Goal: Task Accomplishment & Management: Manage account settings

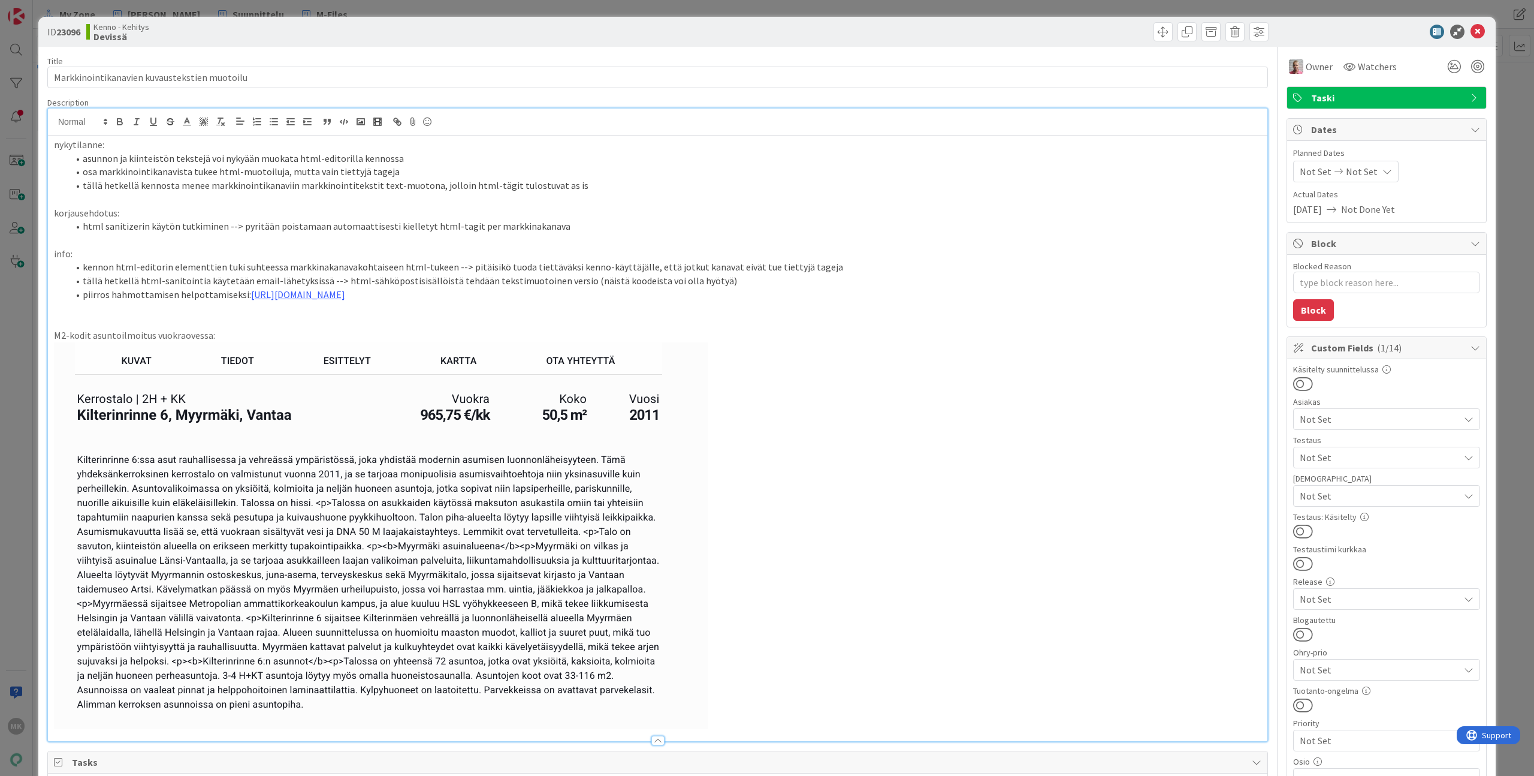
click at [302, 11] on div "ID 23096 Kenno - Kehitys Devissä Title 44 / 128 Markkinointikanavien kuvausteks…" at bounding box center [767, 388] width 1534 height 776
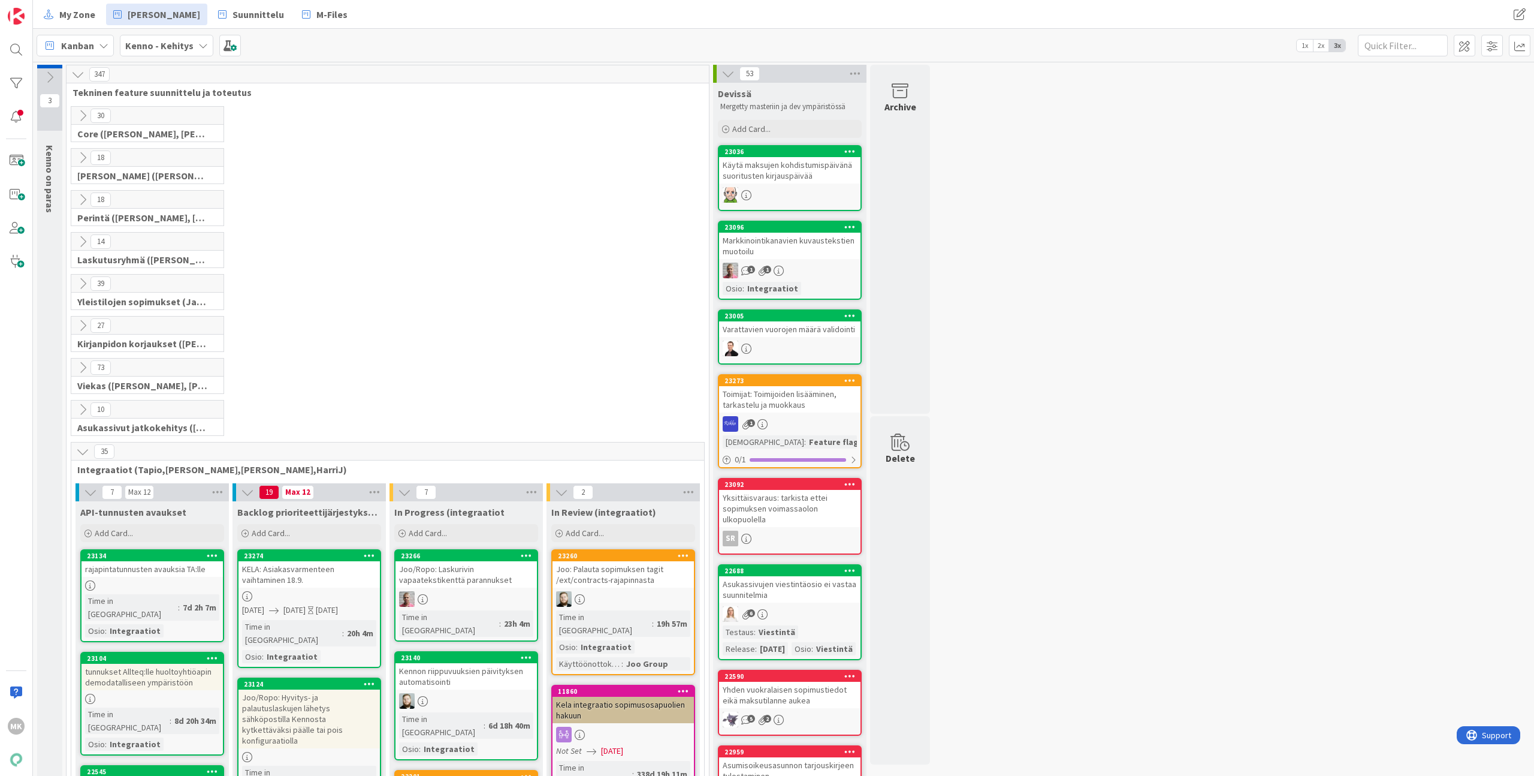
scroll to position [346, 0]
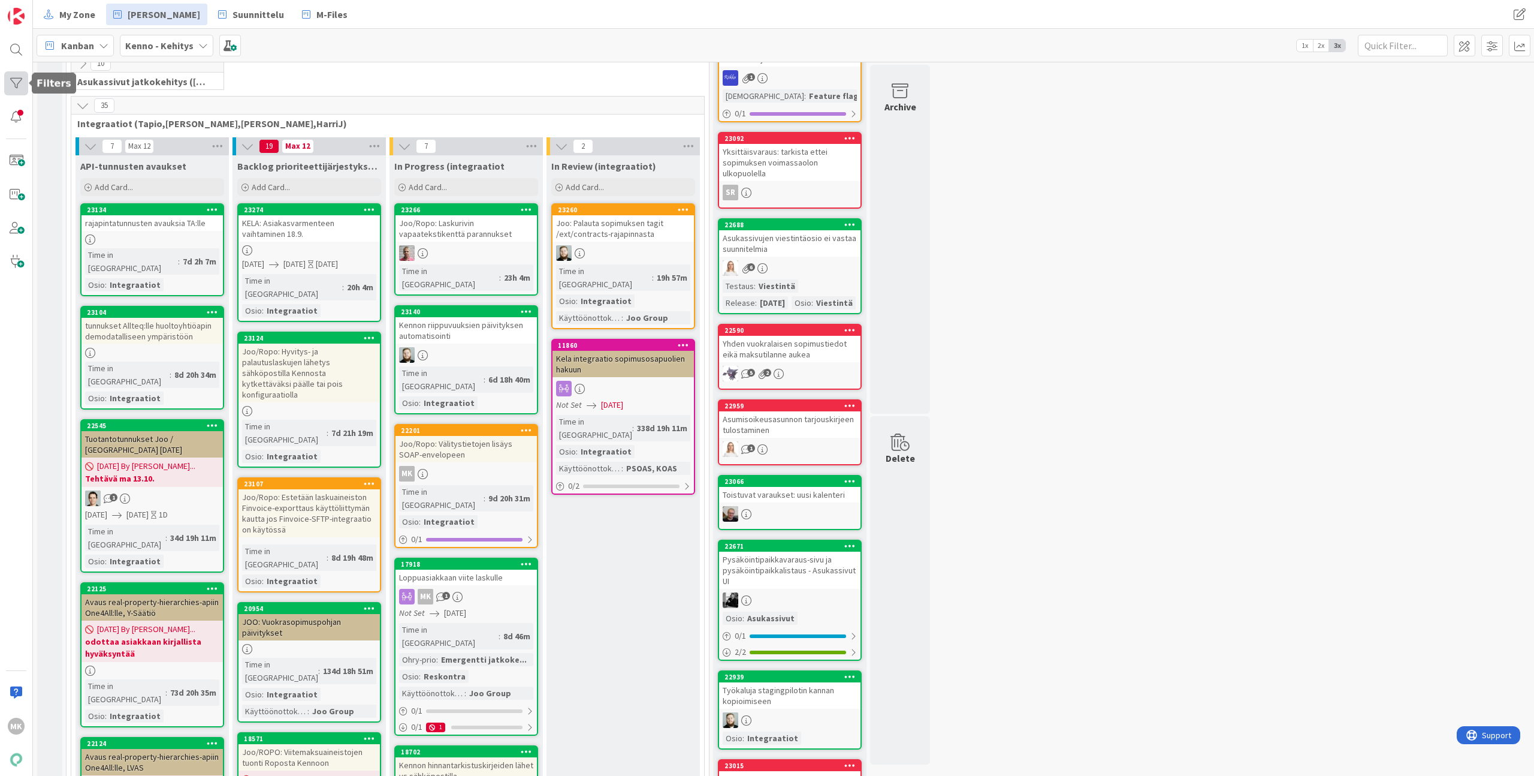
click at [16, 83] on div at bounding box center [16, 83] width 24 height 24
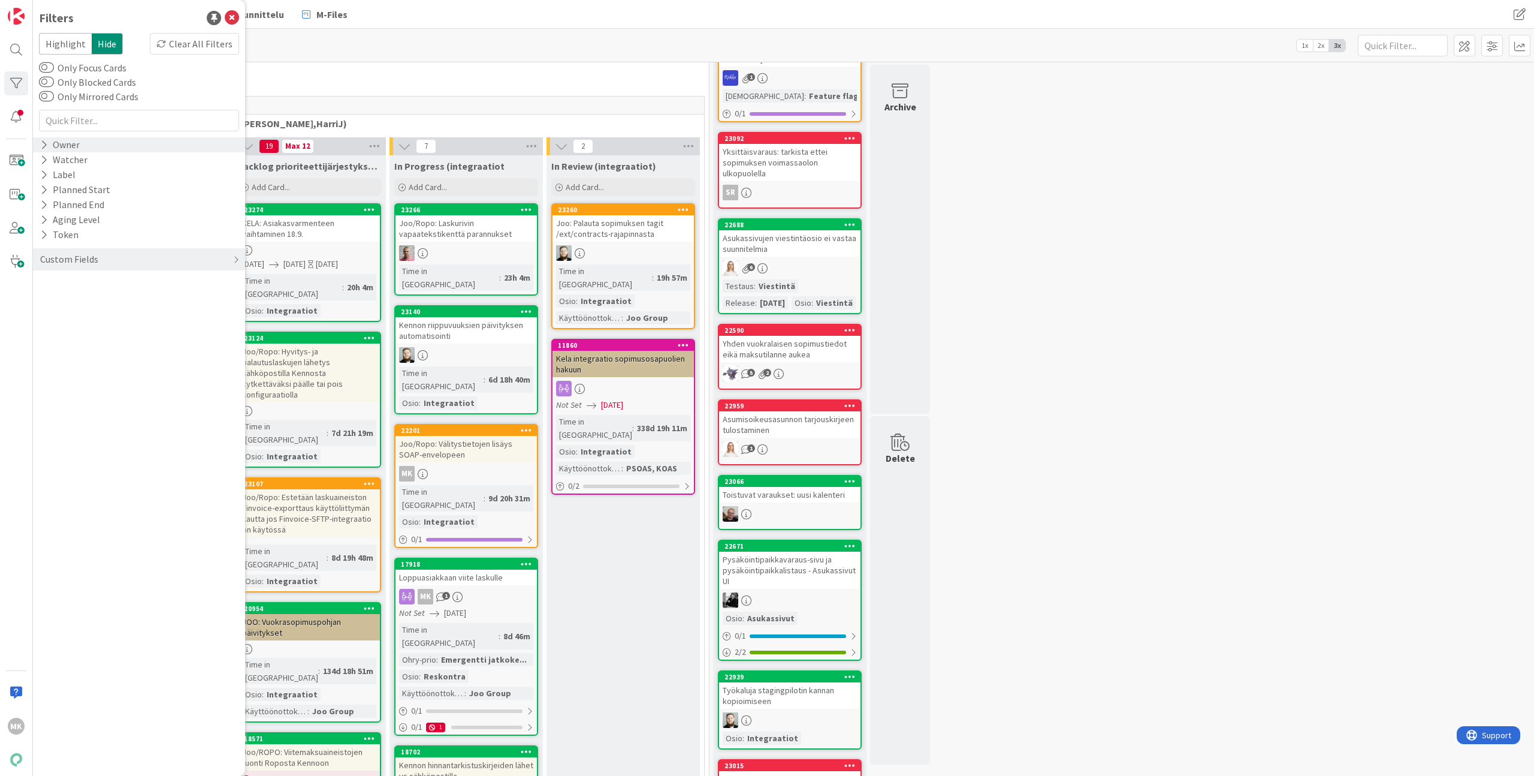
click at [77, 146] on div "Owner" at bounding box center [60, 144] width 42 height 15
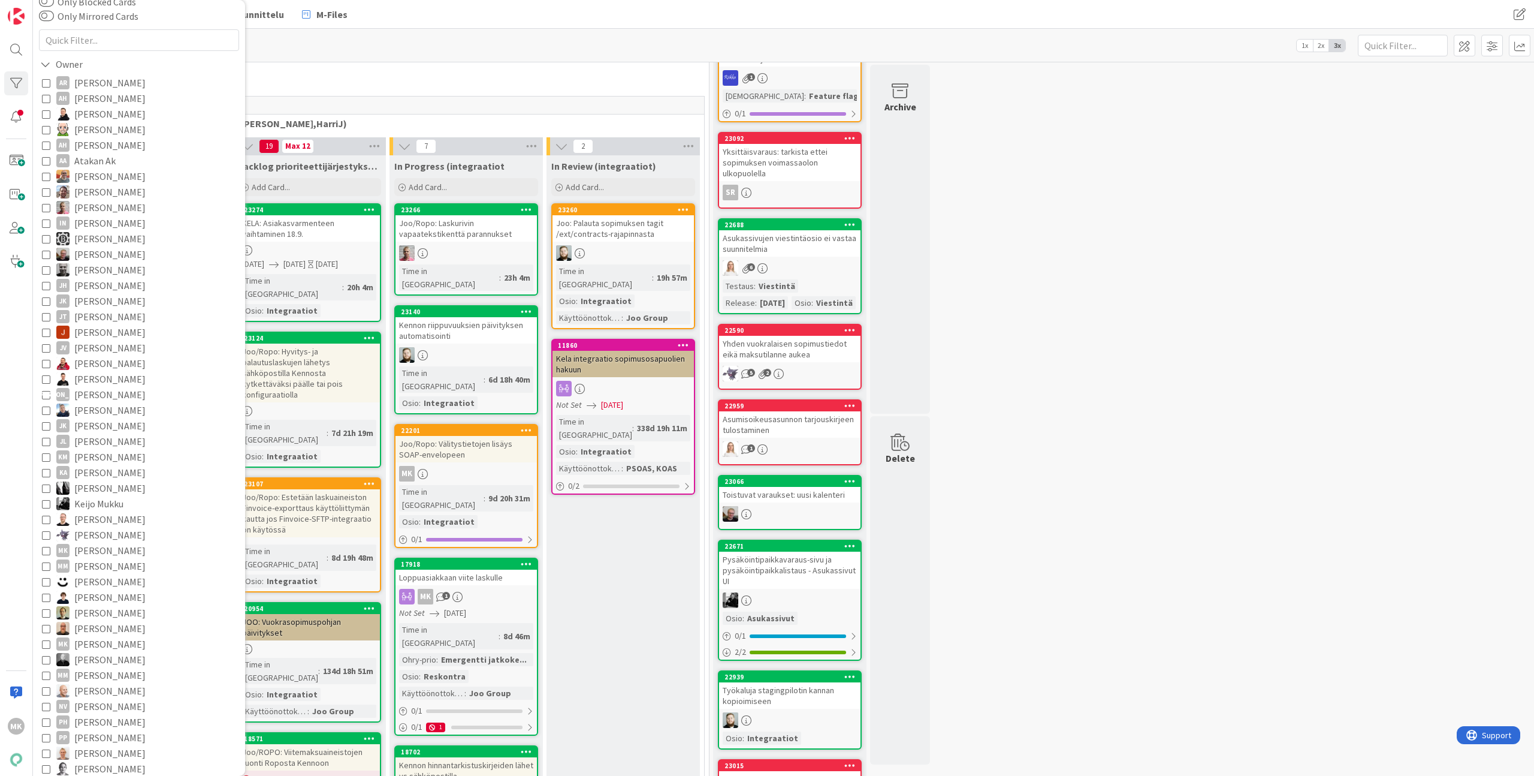
scroll to position [394, 0]
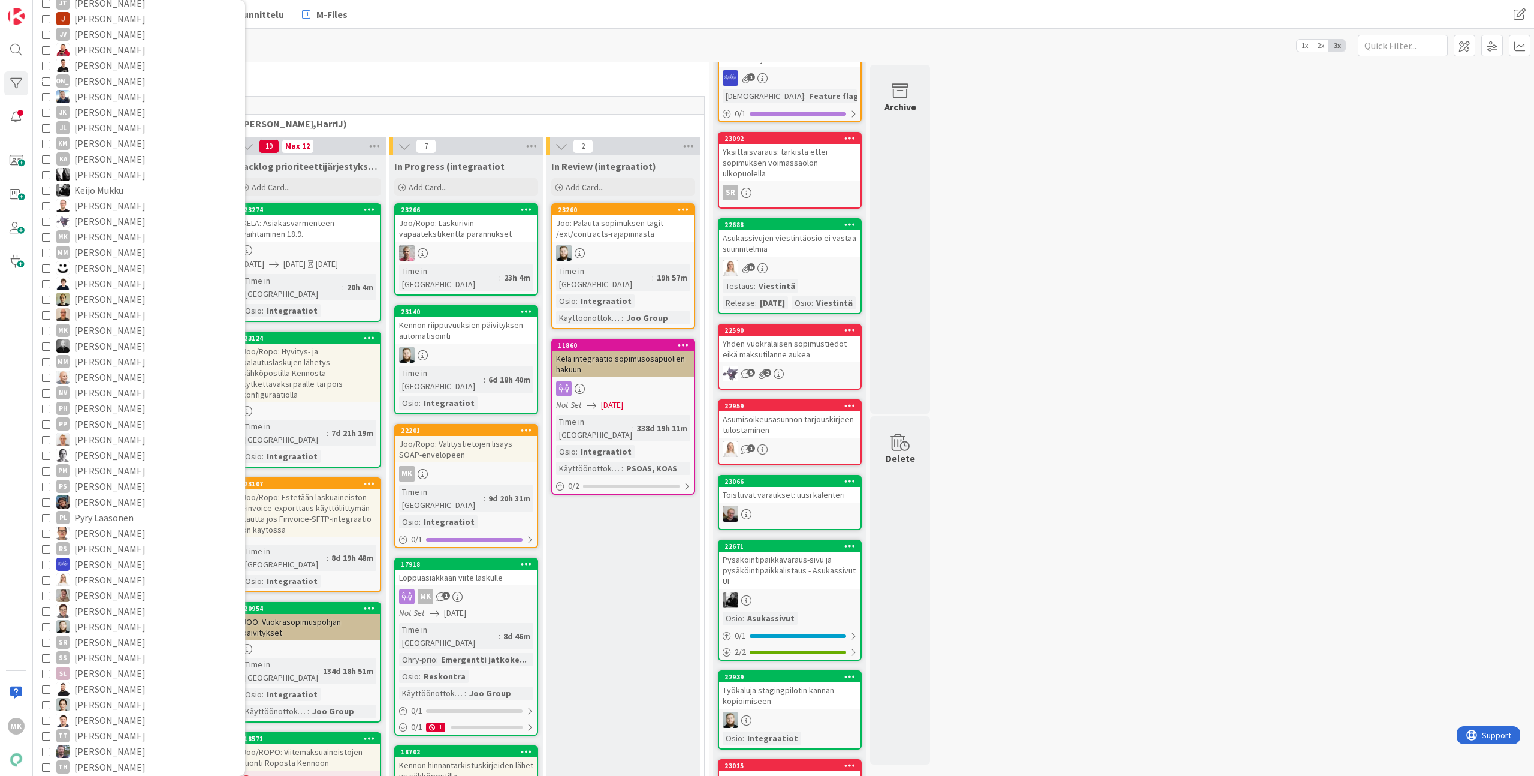
click at [120, 627] on span "Santeri Hiltunen" at bounding box center [109, 626] width 71 height 16
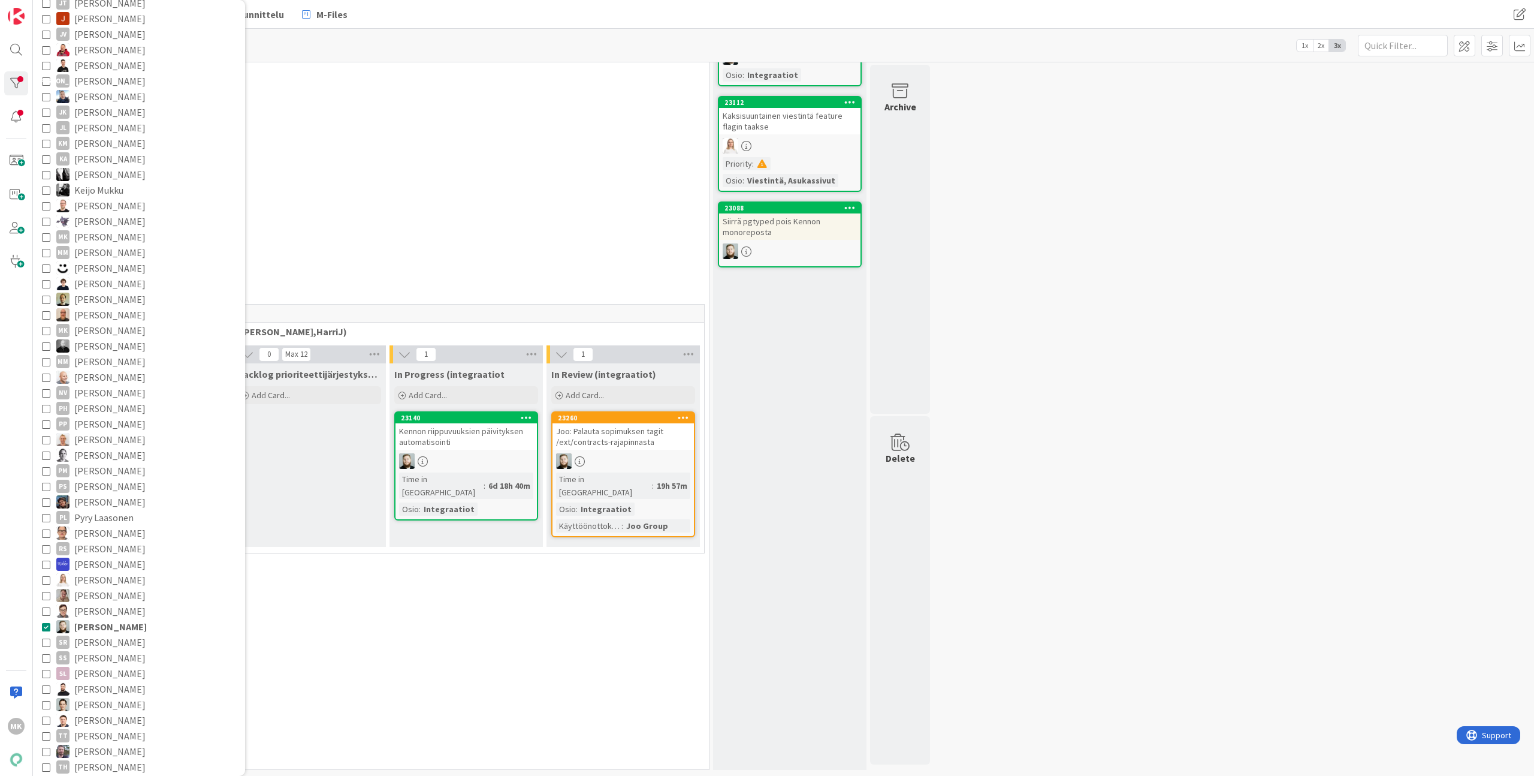
scroll to position [125, 0]
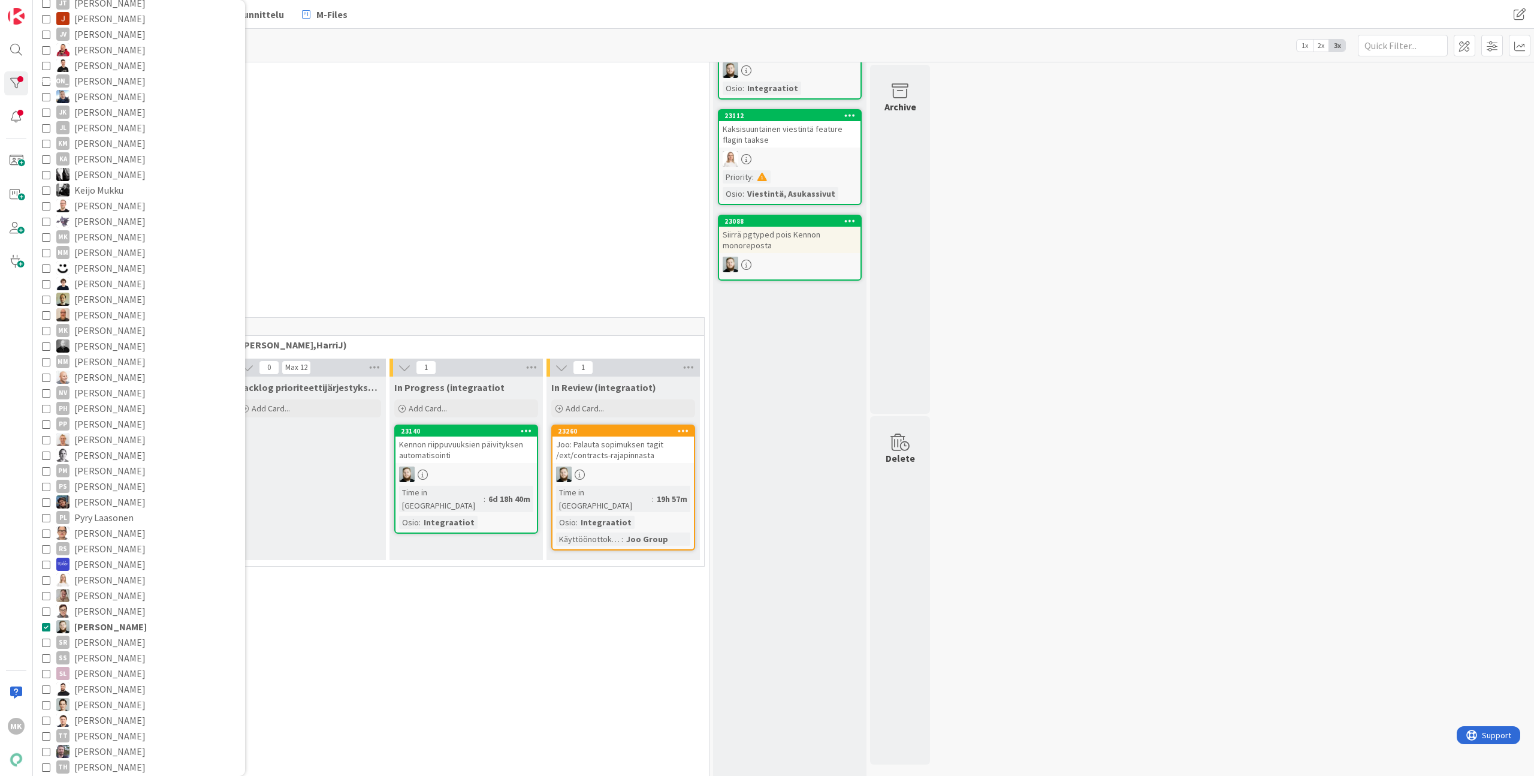
click at [348, 268] on div "0 Viekas (Samuli, Saara, Mika, Pirjo, Keijo, TommiHä, Rasmus)" at bounding box center [388, 254] width 638 height 42
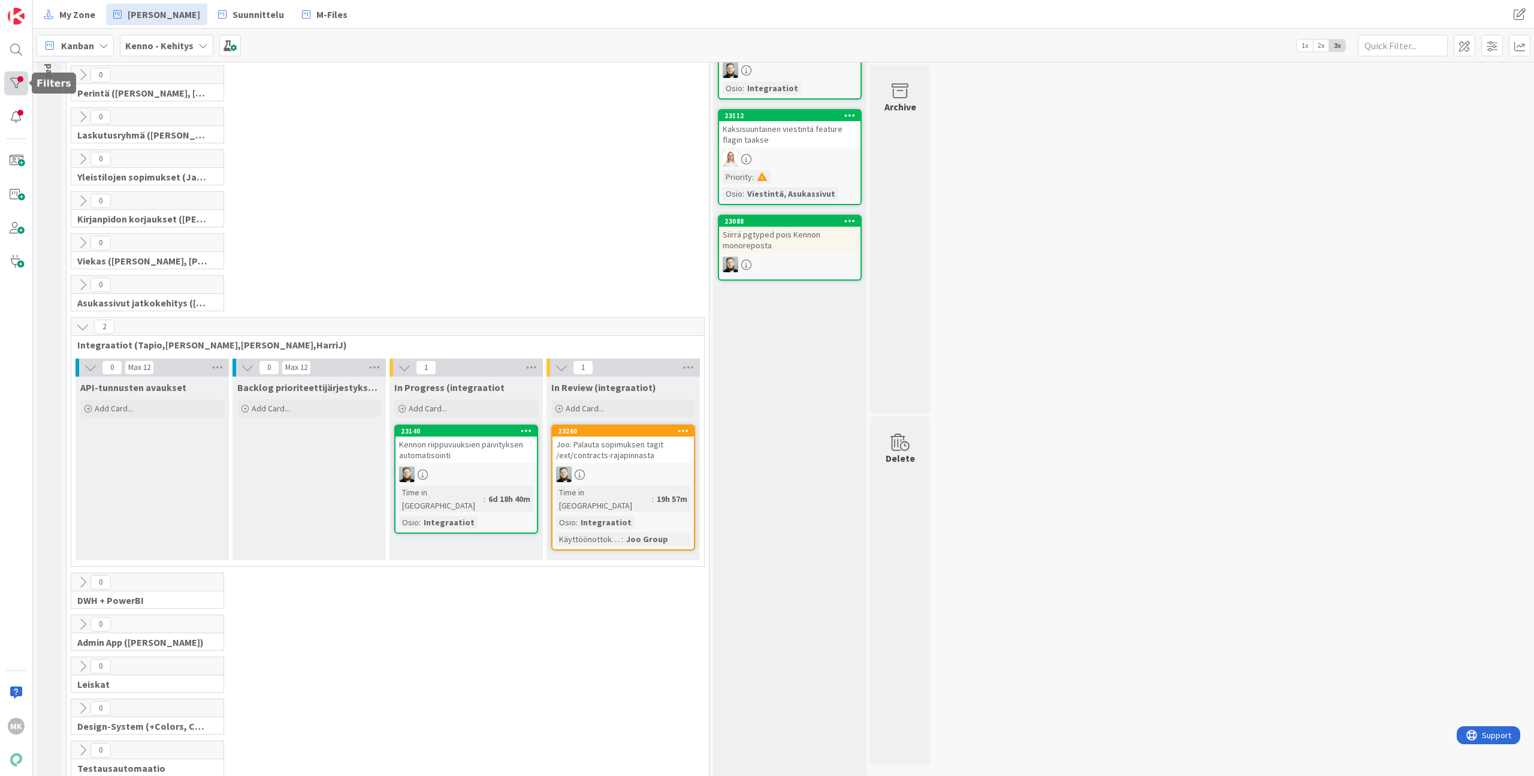
click at [15, 80] on div at bounding box center [16, 83] width 24 height 24
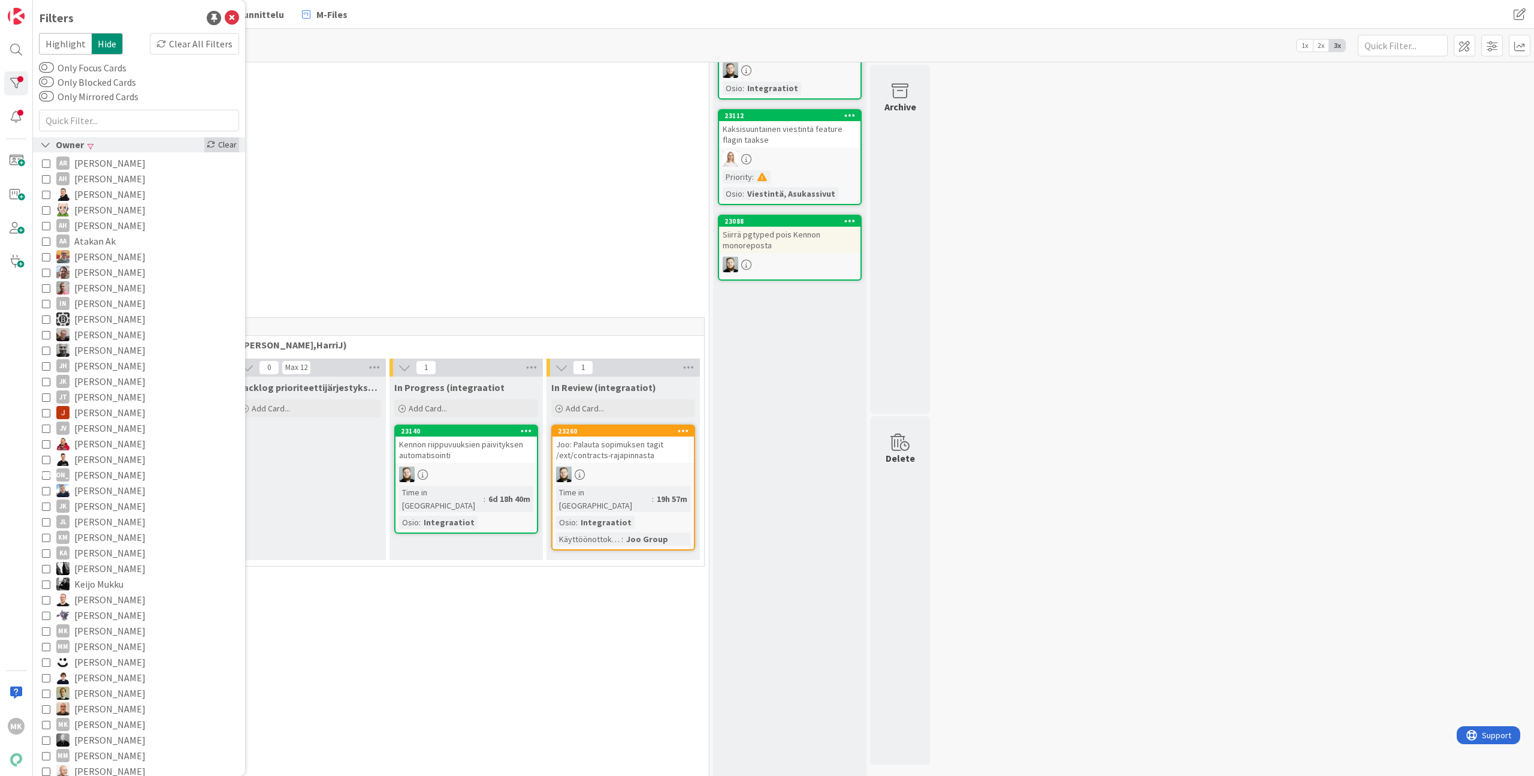
click at [219, 139] on div "Clear" at bounding box center [221, 144] width 35 height 15
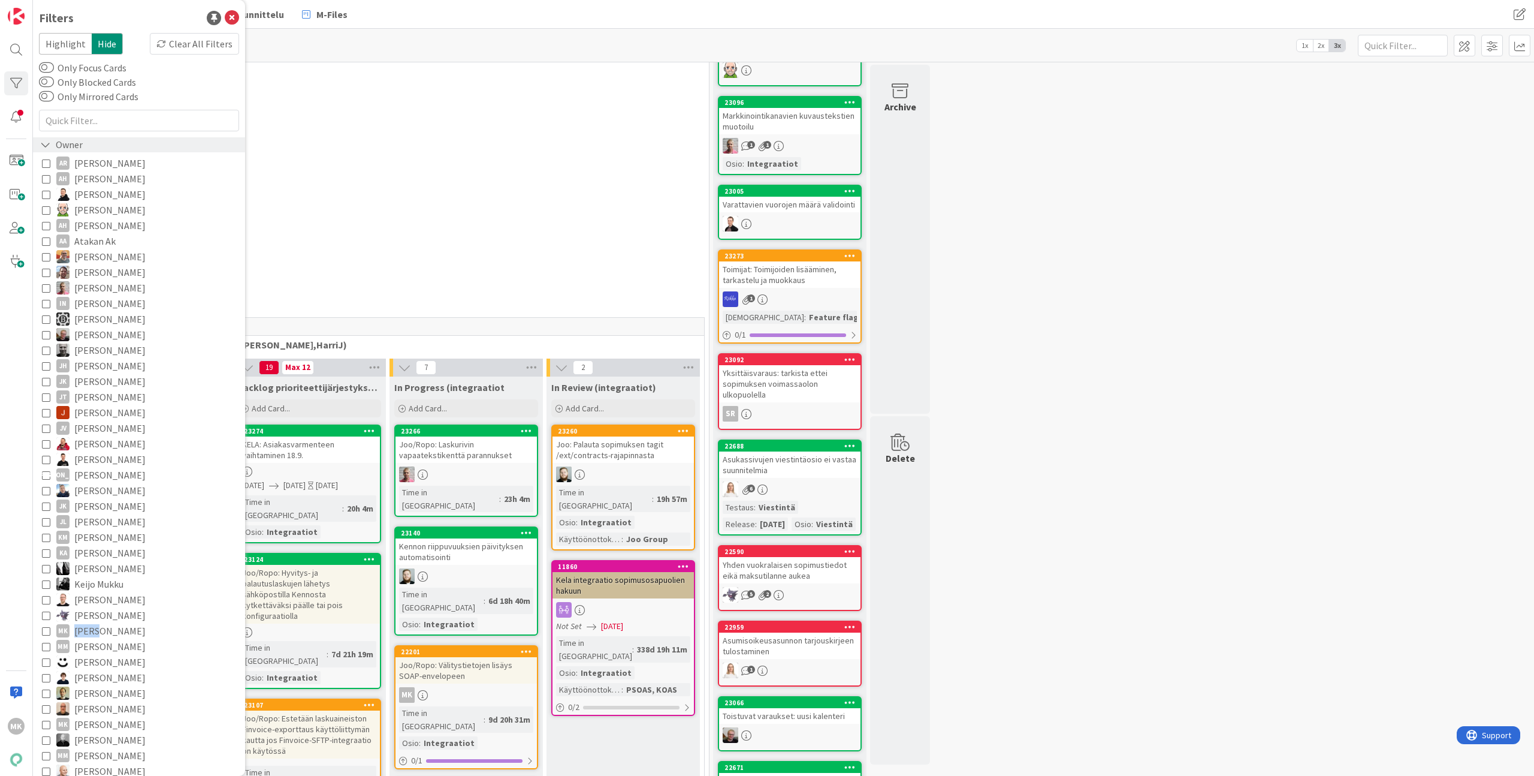
click at [42, 623] on button "MK Marko Kankaanniemi" at bounding box center [139, 631] width 194 height 16
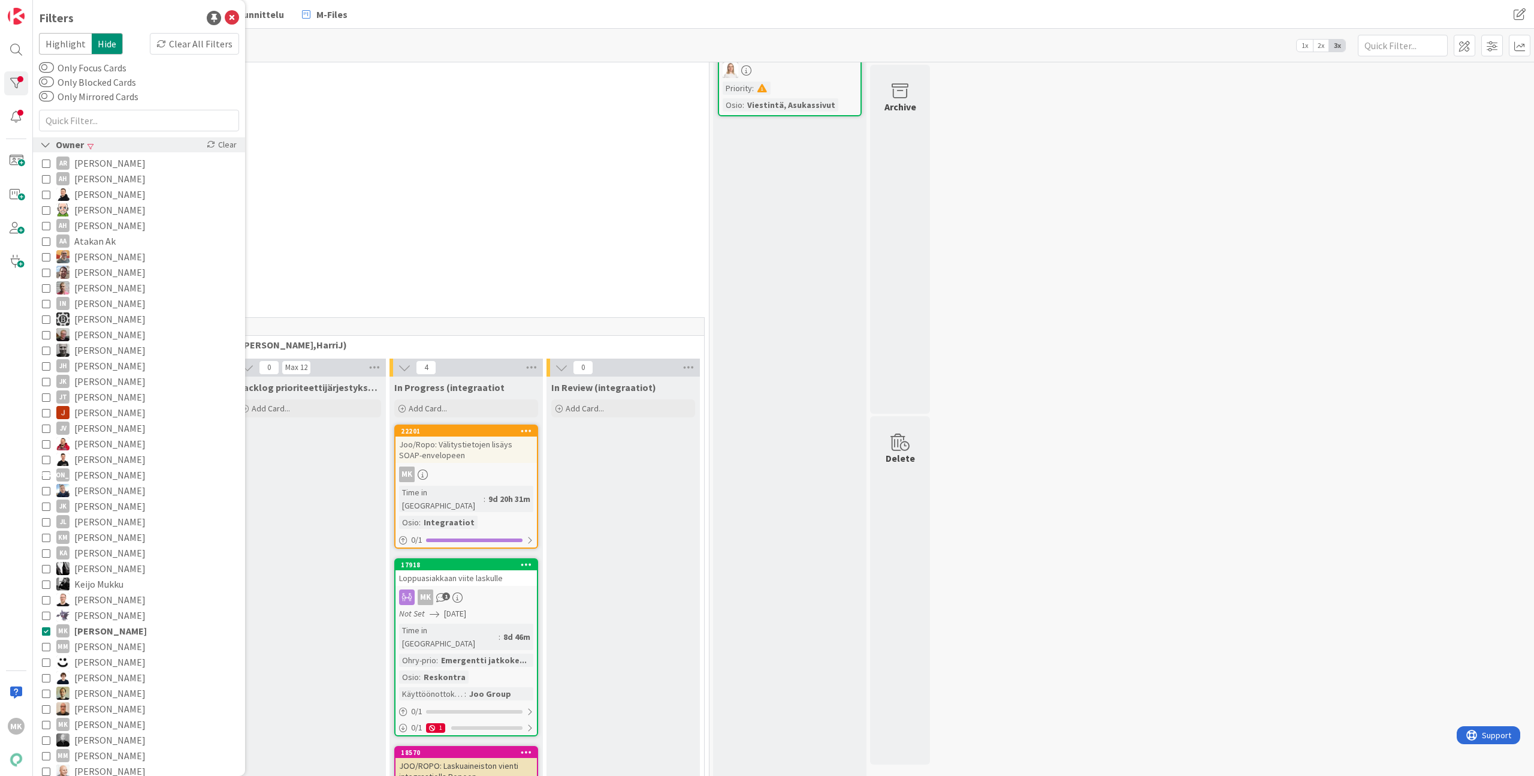
click at [438, 196] on div "0 Kirjanpidon korjaukset (Jussi, JaakkoHä)" at bounding box center [388, 212] width 638 height 42
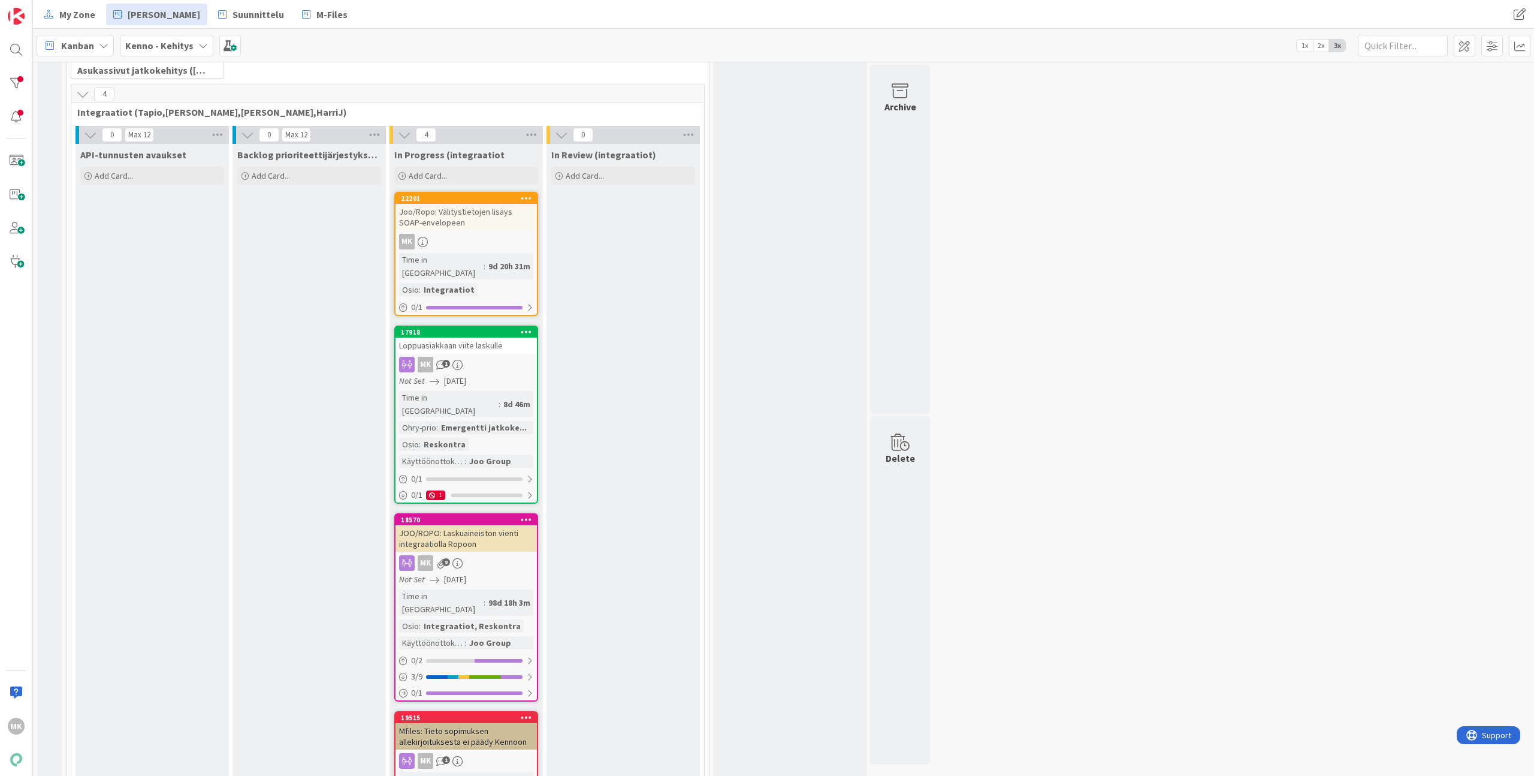
scroll to position [381, 0]
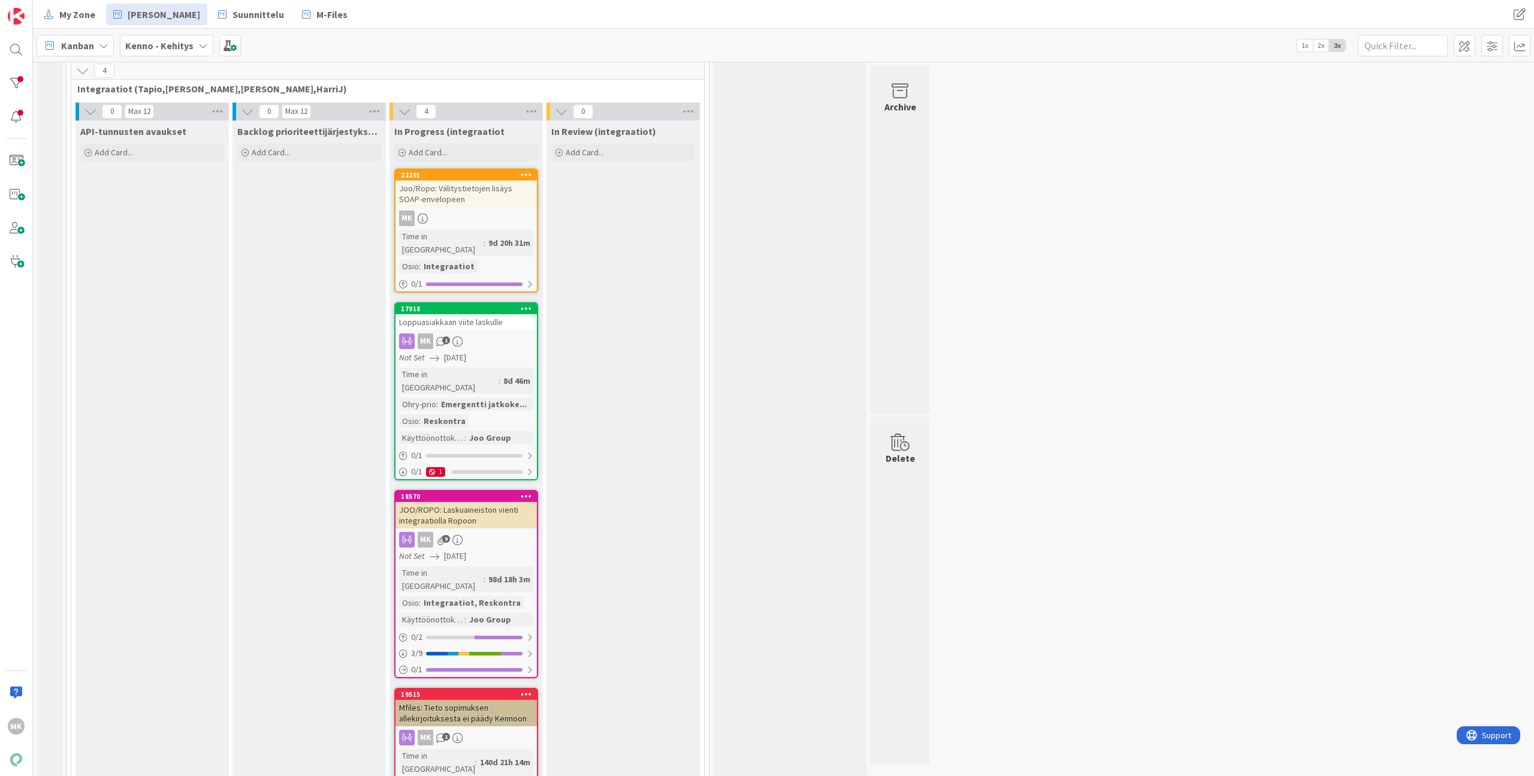
click at [707, 484] on div "4 Tekninen feature suunnittelu ja toteutus 0 Core (Pasi, Jussi, JaakkoHä, Jyri,…" at bounding box center [388, 356] width 644 height 1345
click at [20, 87] on div at bounding box center [16, 83] width 24 height 24
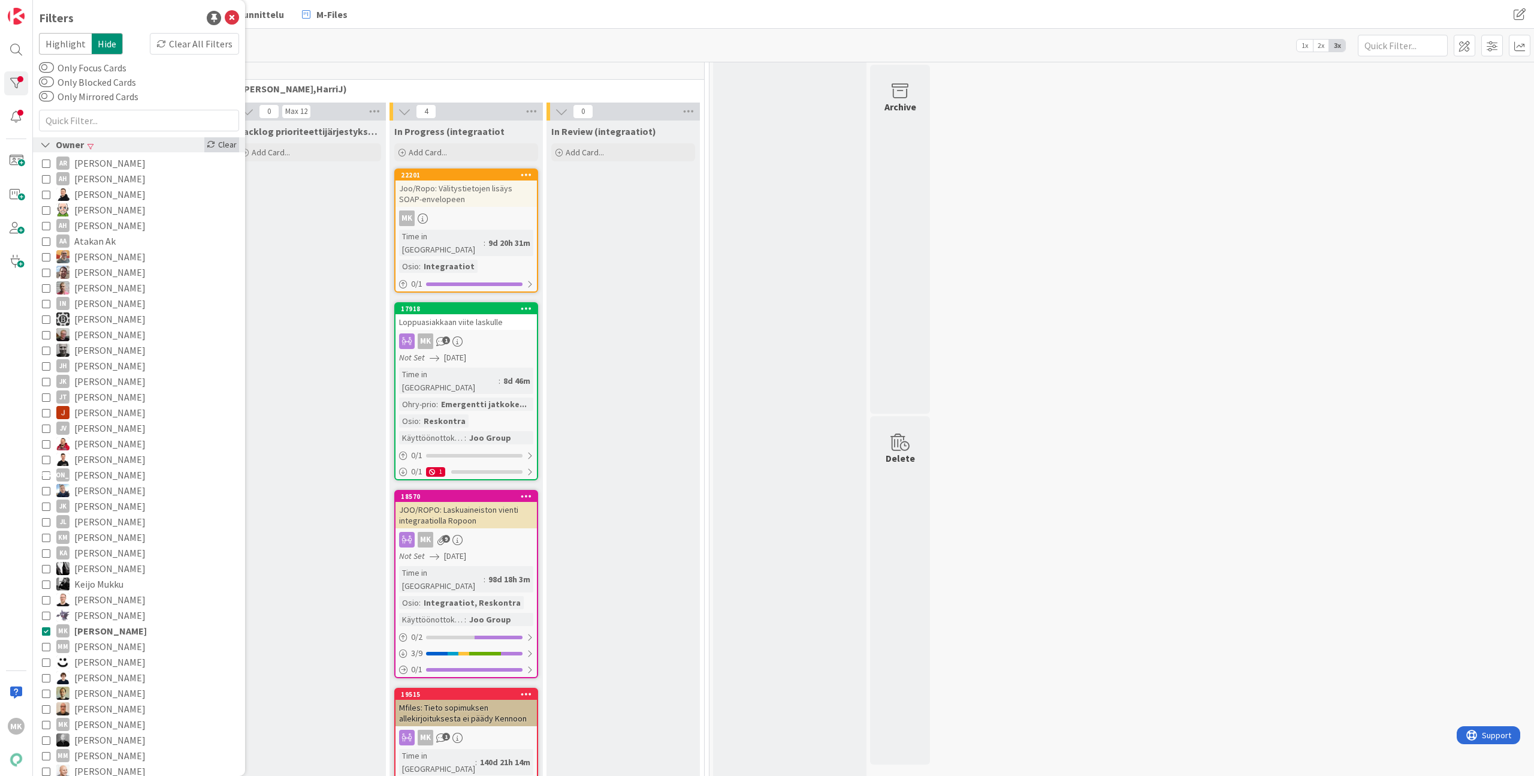
click at [216, 147] on div "Clear" at bounding box center [221, 144] width 35 height 15
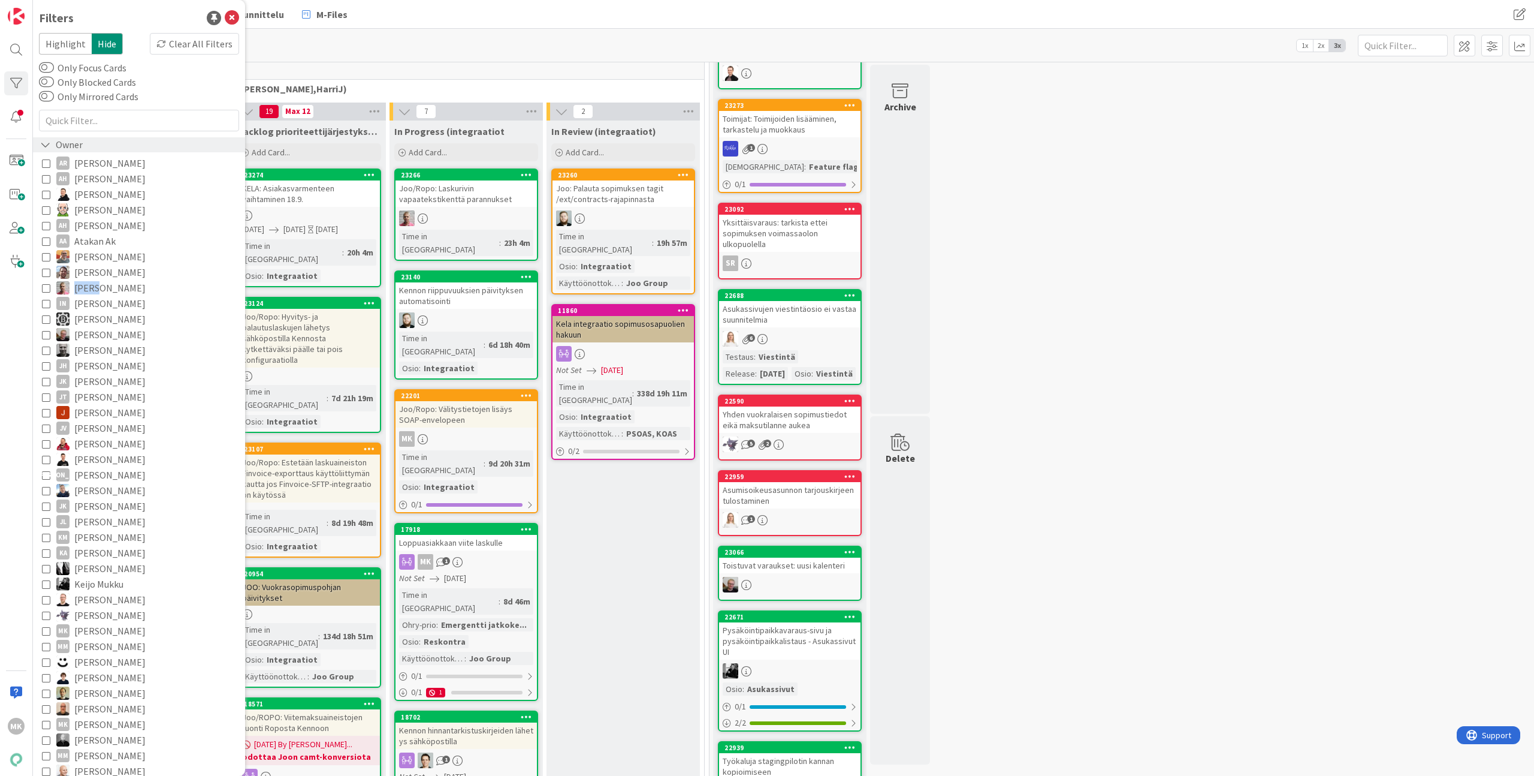
click at [42, 280] on button "[PERSON_NAME]" at bounding box center [139, 288] width 194 height 16
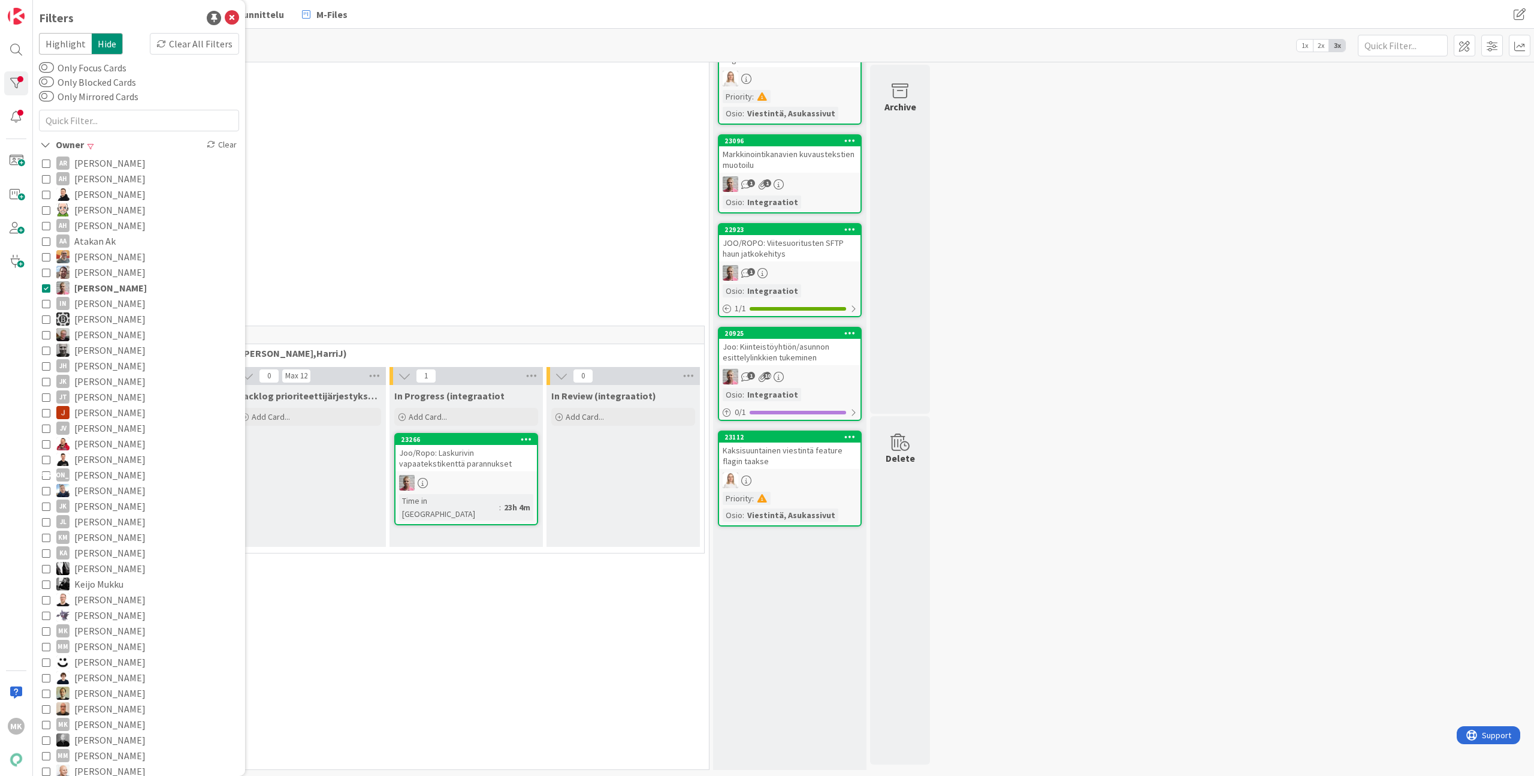
click at [414, 224] on div "0 Kirjanpidon korjaukset (Jussi, JaakkoHä)" at bounding box center [388, 221] width 638 height 42
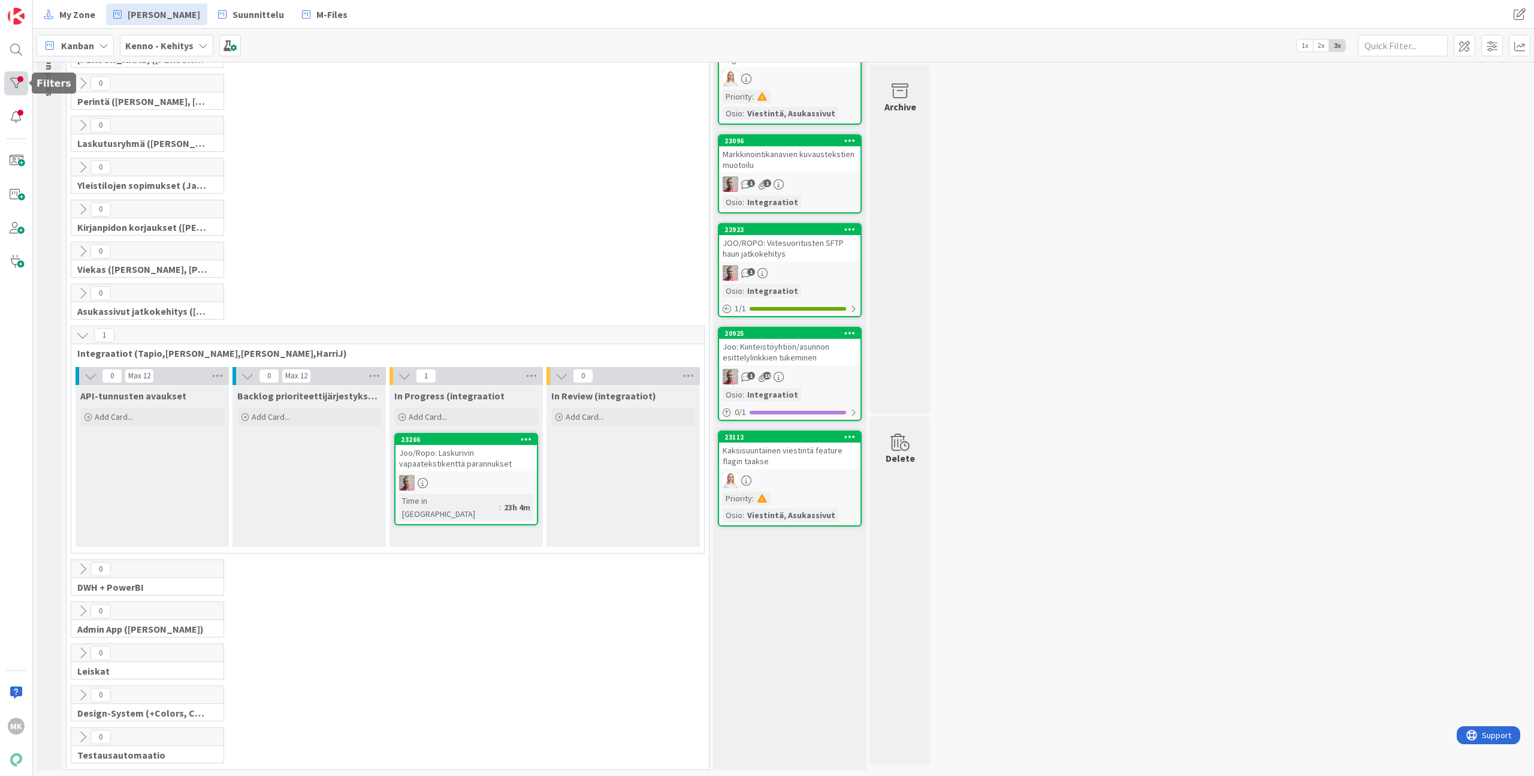
click at [20, 88] on div at bounding box center [16, 83] width 24 height 24
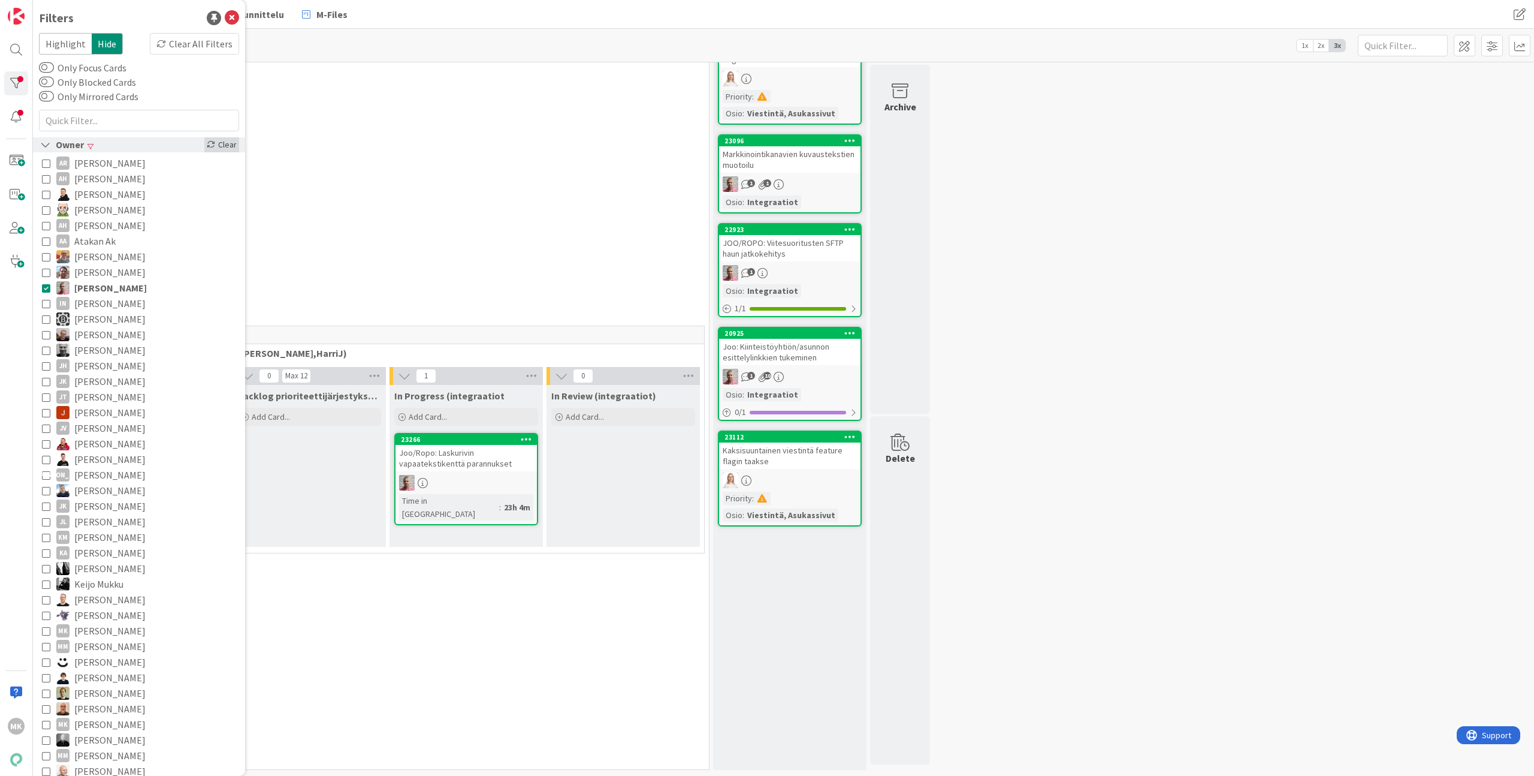
click at [210, 148] on div "Clear" at bounding box center [221, 144] width 35 height 15
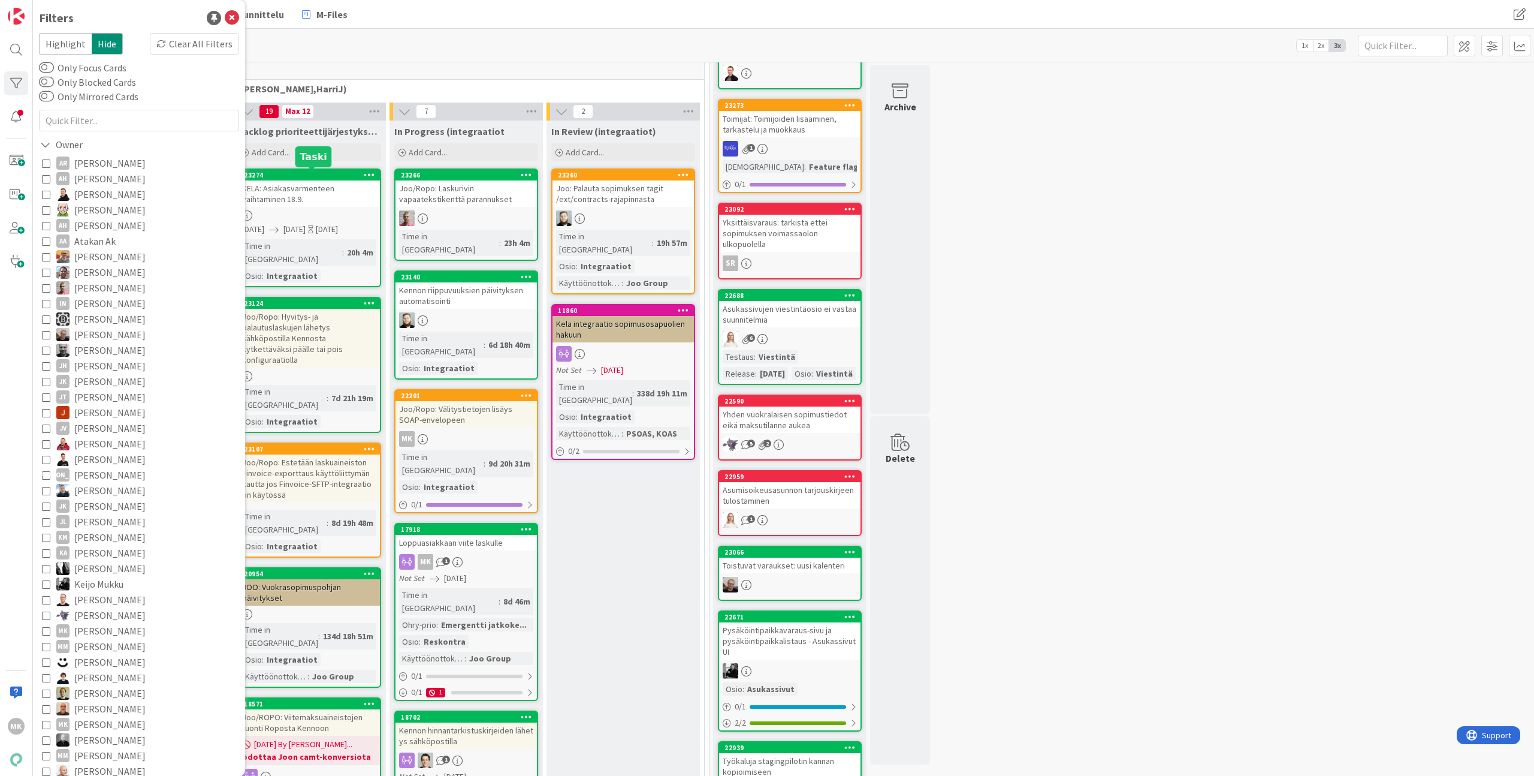
click at [364, 214] on div at bounding box center [309, 215] width 141 height 10
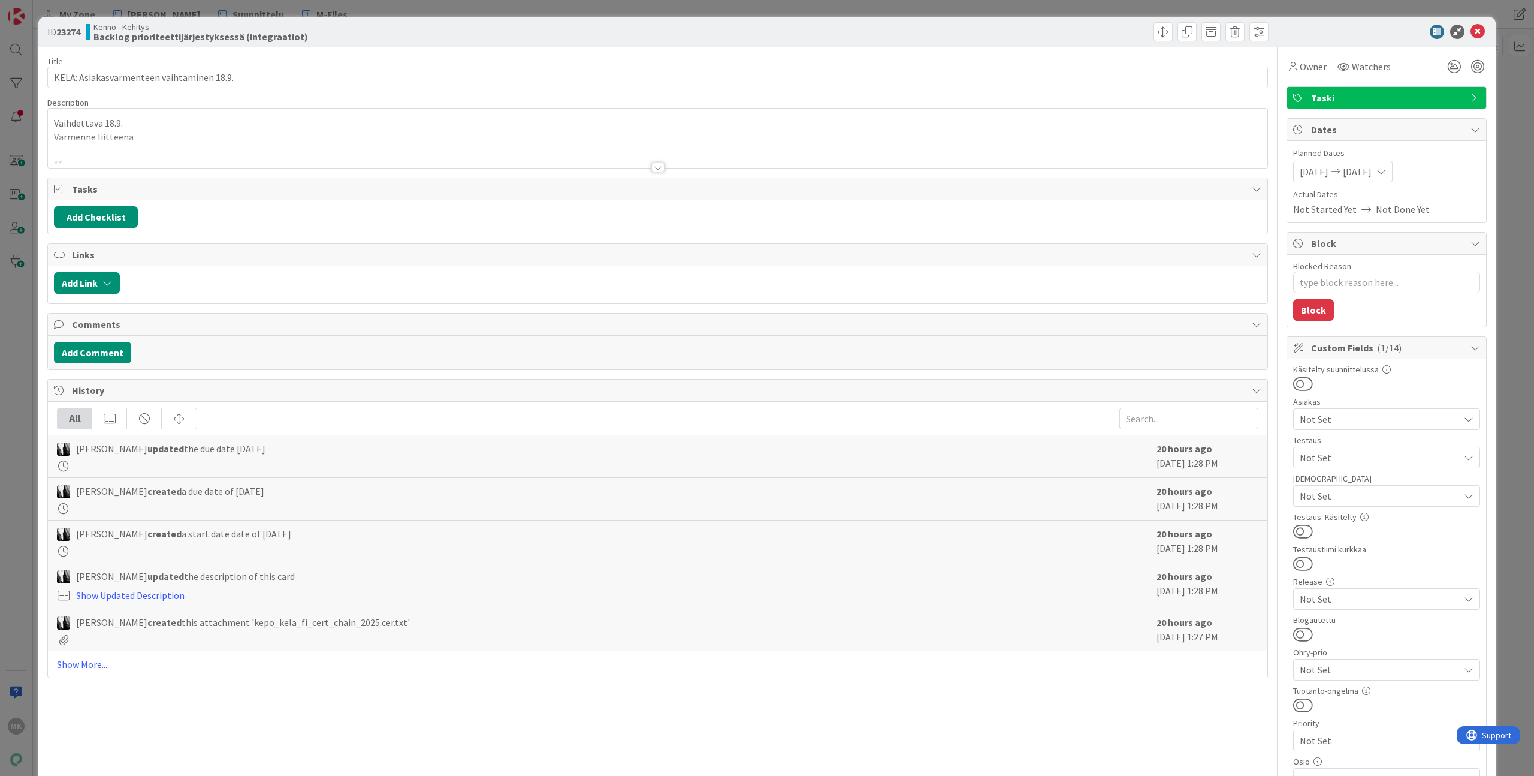
click at [35, 325] on div "ID 23274 Kenno - Kehitys Backlog prioriteettijärjestyksessä (integraatiot) Titl…" at bounding box center [767, 388] width 1534 height 776
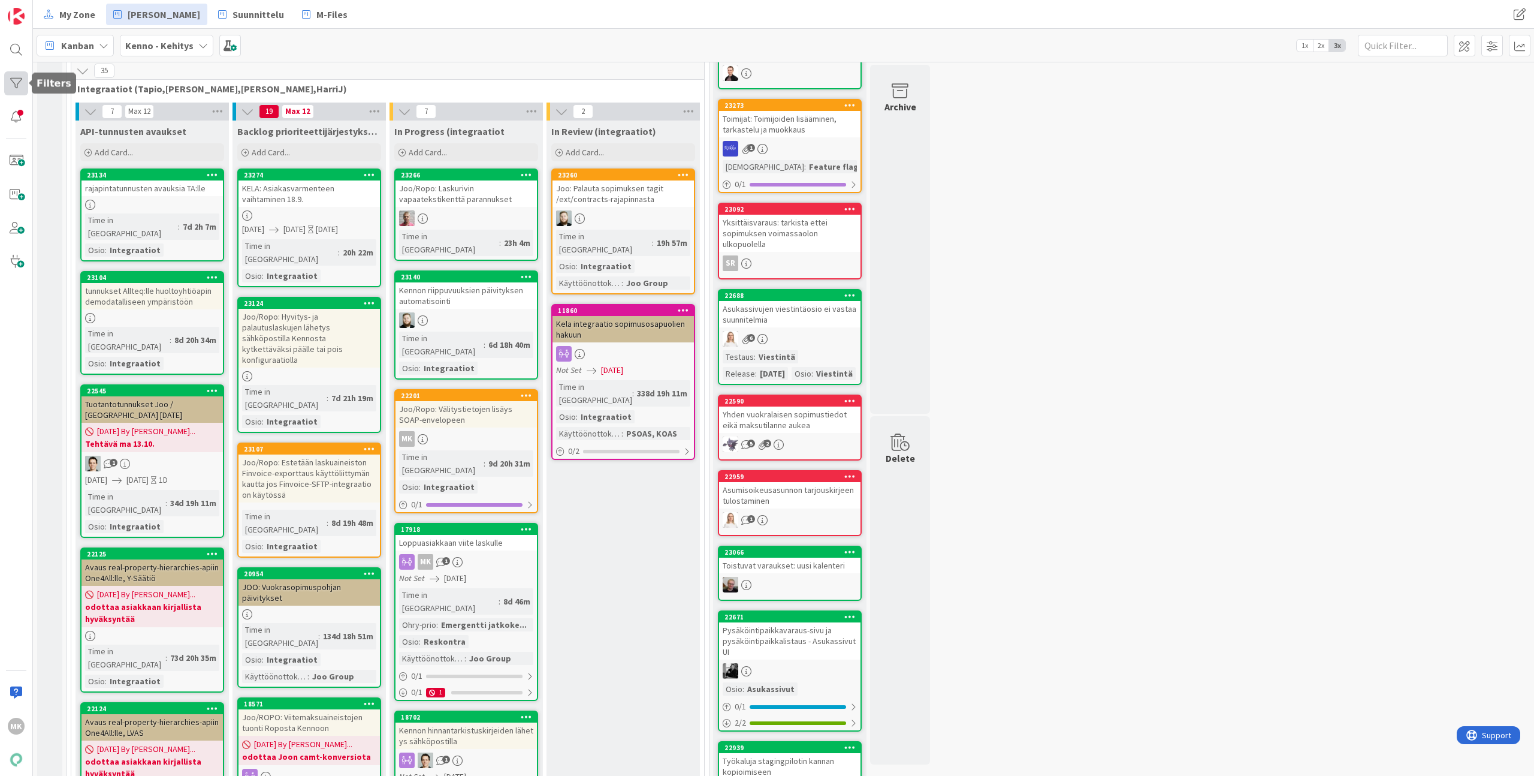
click at [16, 74] on div at bounding box center [16, 83] width 24 height 24
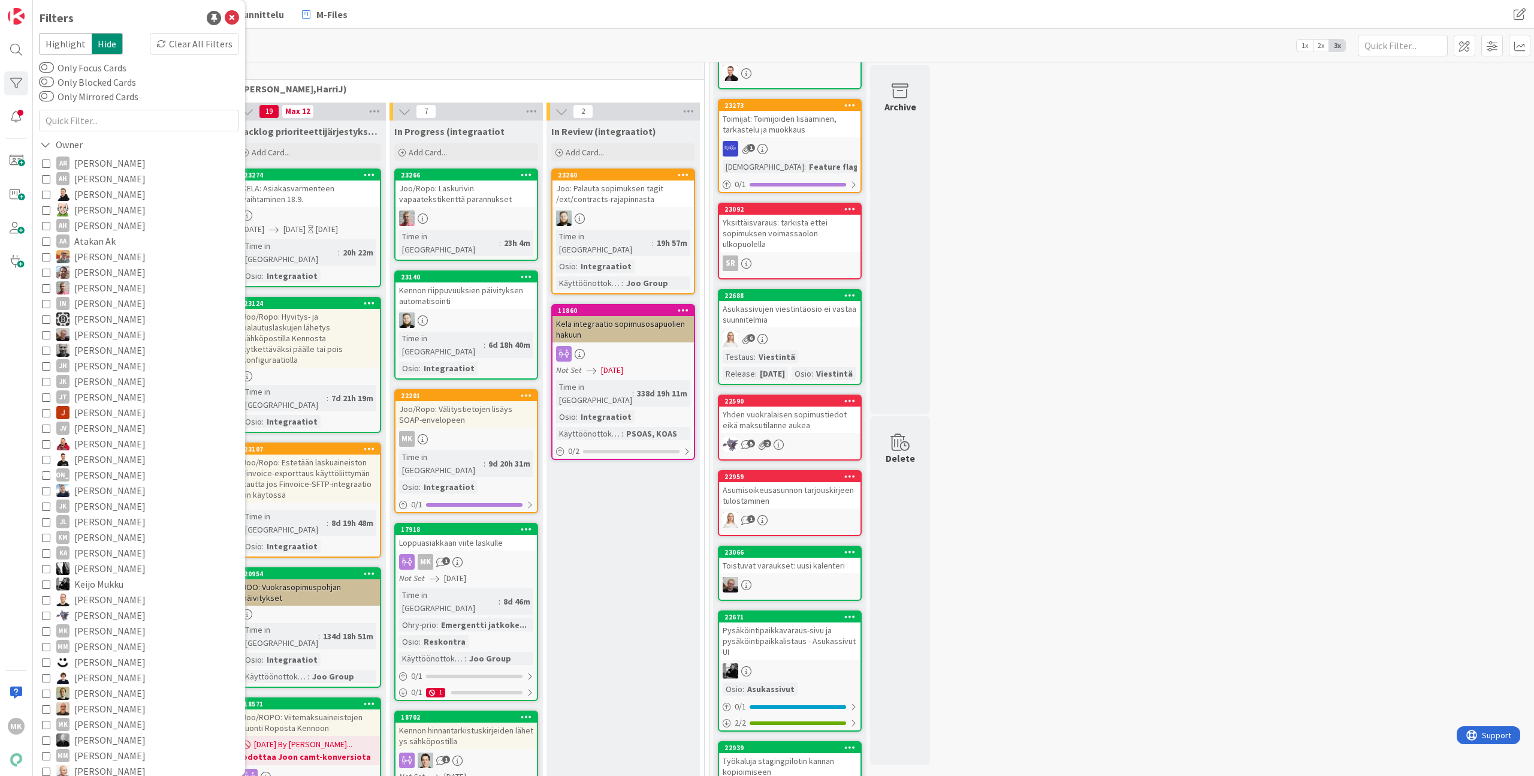
click at [99, 274] on span "Edvard Teponainen" at bounding box center [109, 272] width 71 height 16
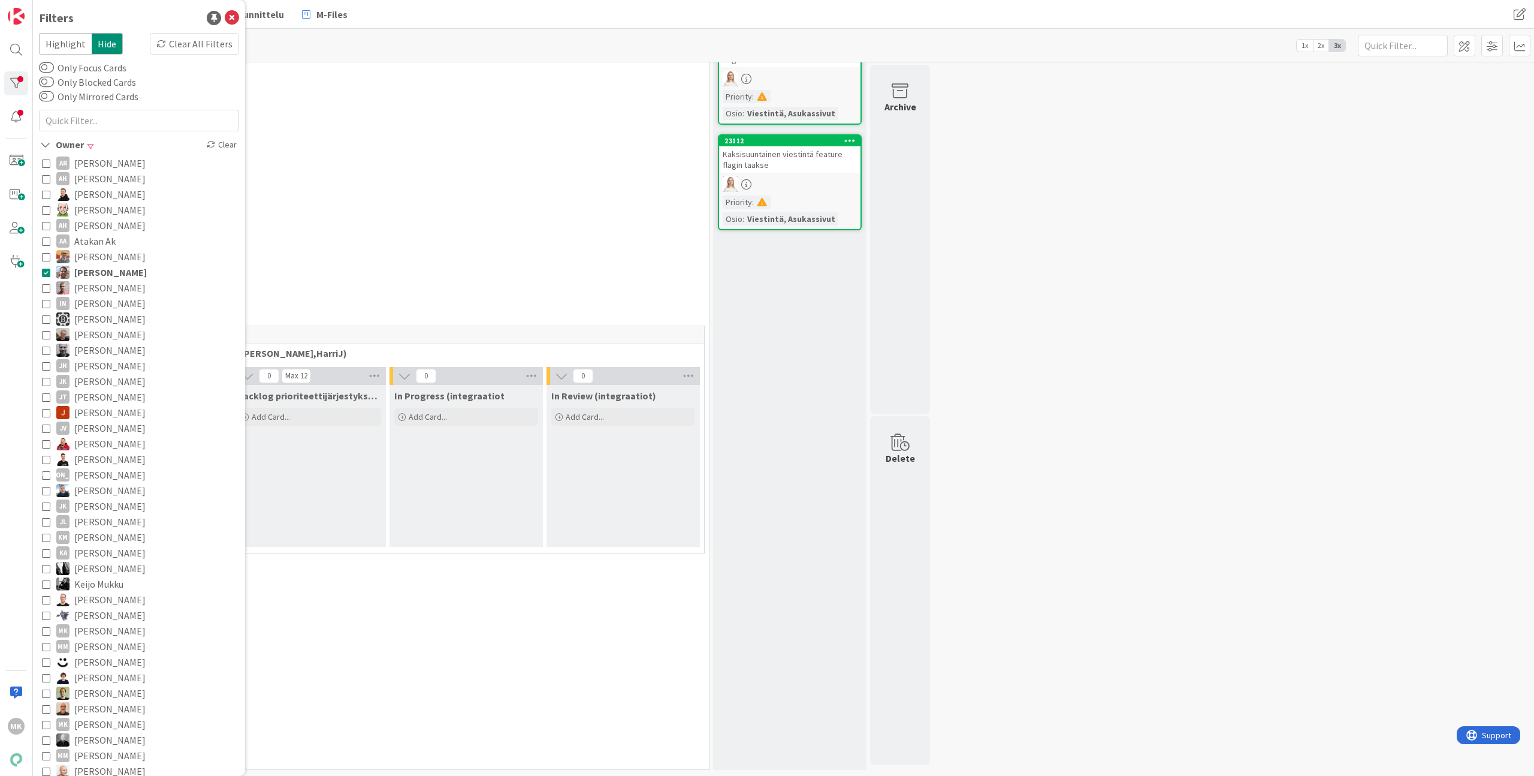
click at [101, 282] on span "[PERSON_NAME]" at bounding box center [109, 288] width 71 height 16
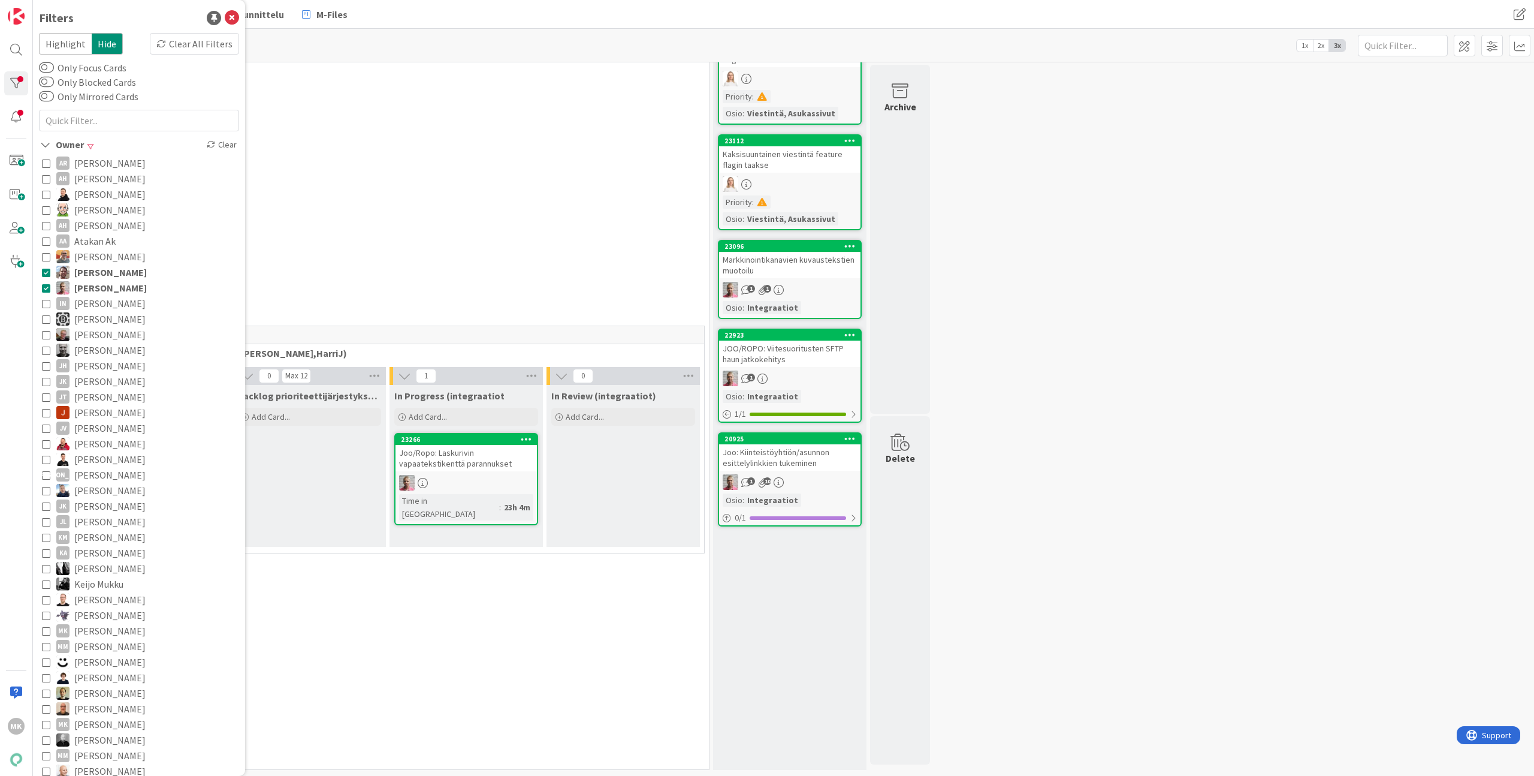
click at [108, 272] on span "Edvard Teponainen" at bounding box center [110, 272] width 73 height 16
click at [460, 186] on div "0 Yleistilojen sopimukset (Jaakko, VilleP, TommiL, Simo)" at bounding box center [388, 179] width 638 height 42
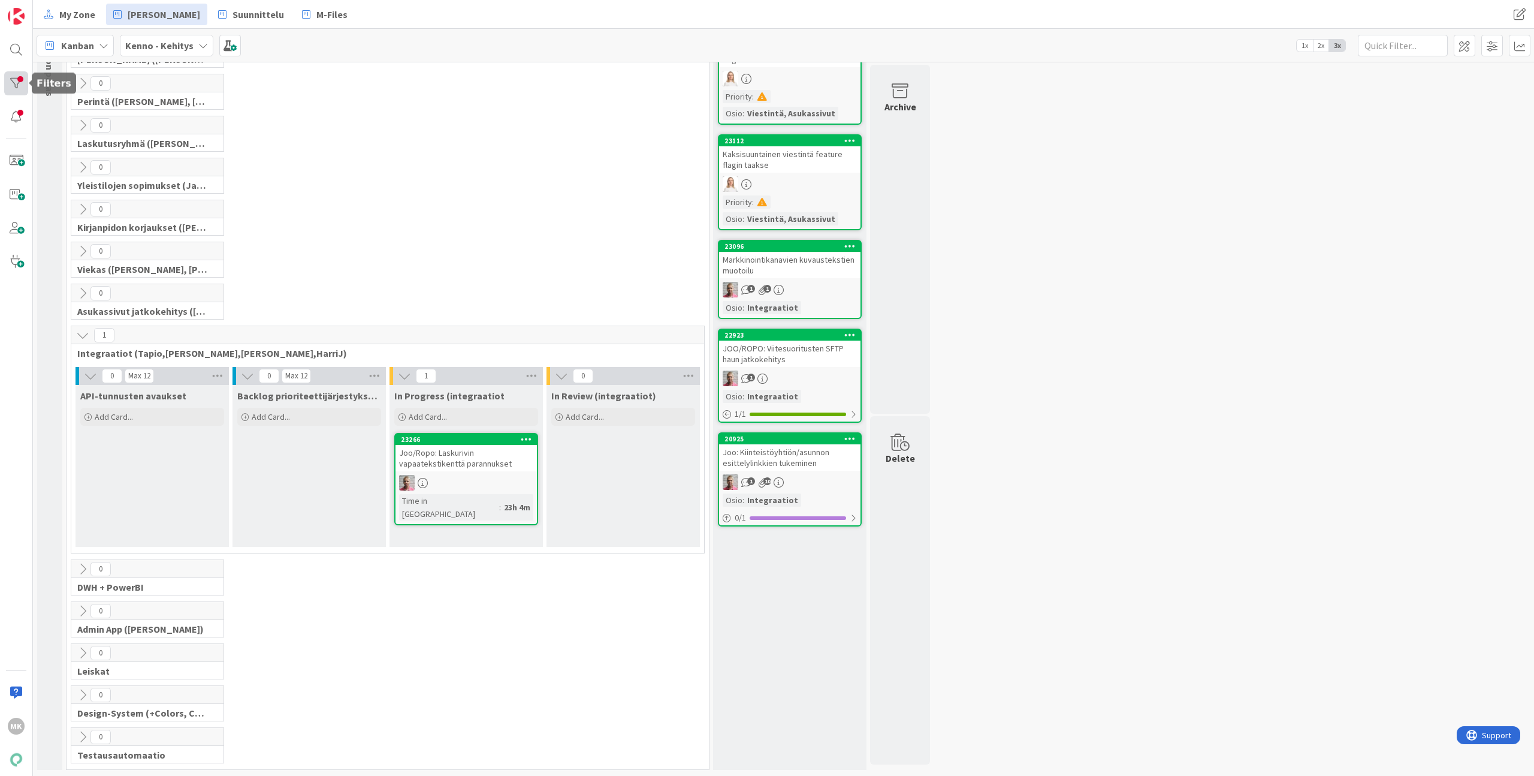
click at [20, 84] on div at bounding box center [16, 83] width 24 height 24
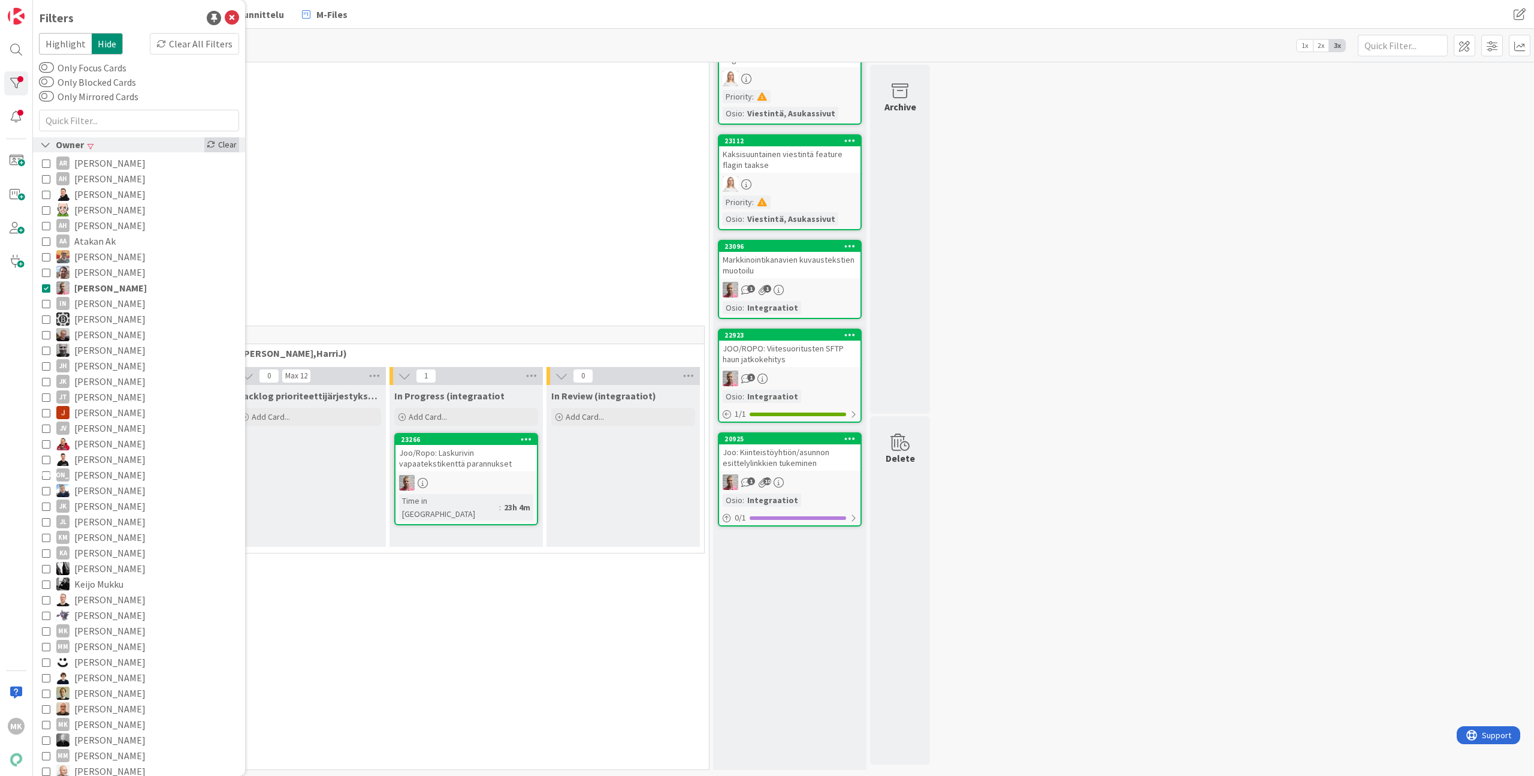
click at [222, 144] on div "Clear" at bounding box center [221, 144] width 35 height 15
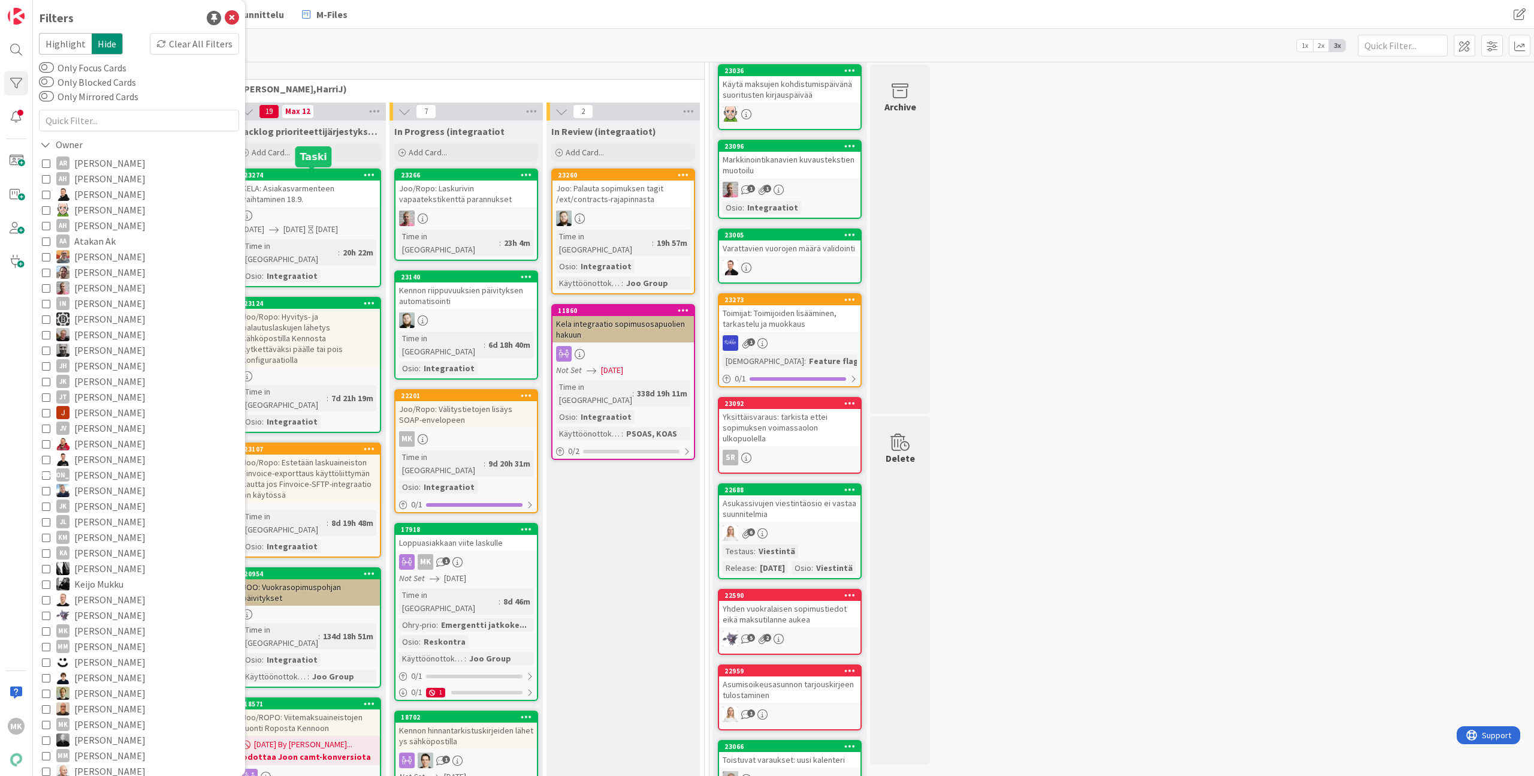
click at [374, 195] on div "KELA: Asiakasvarmenteen vaihtaminen 18.9." at bounding box center [309, 193] width 141 height 26
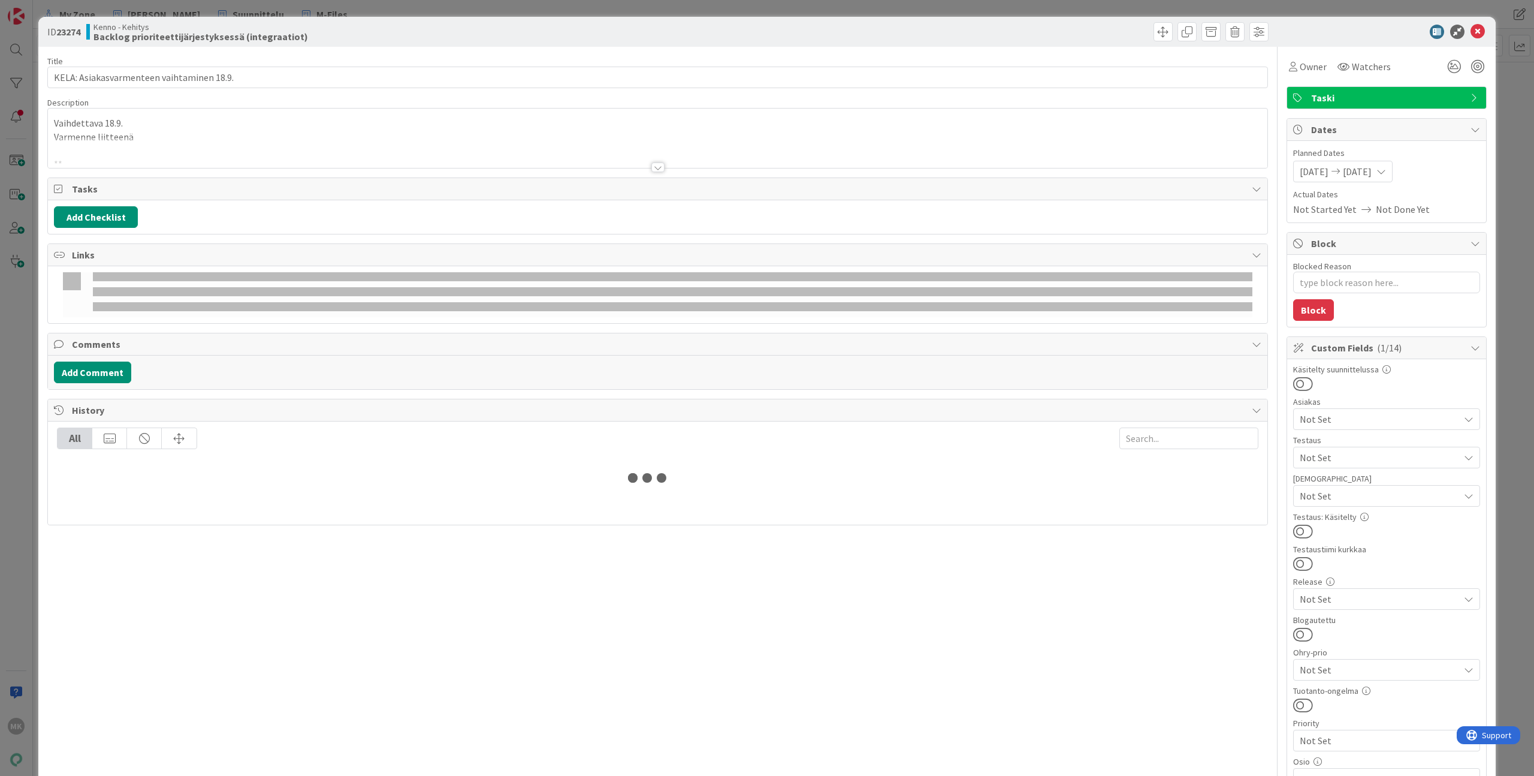
type textarea "x"
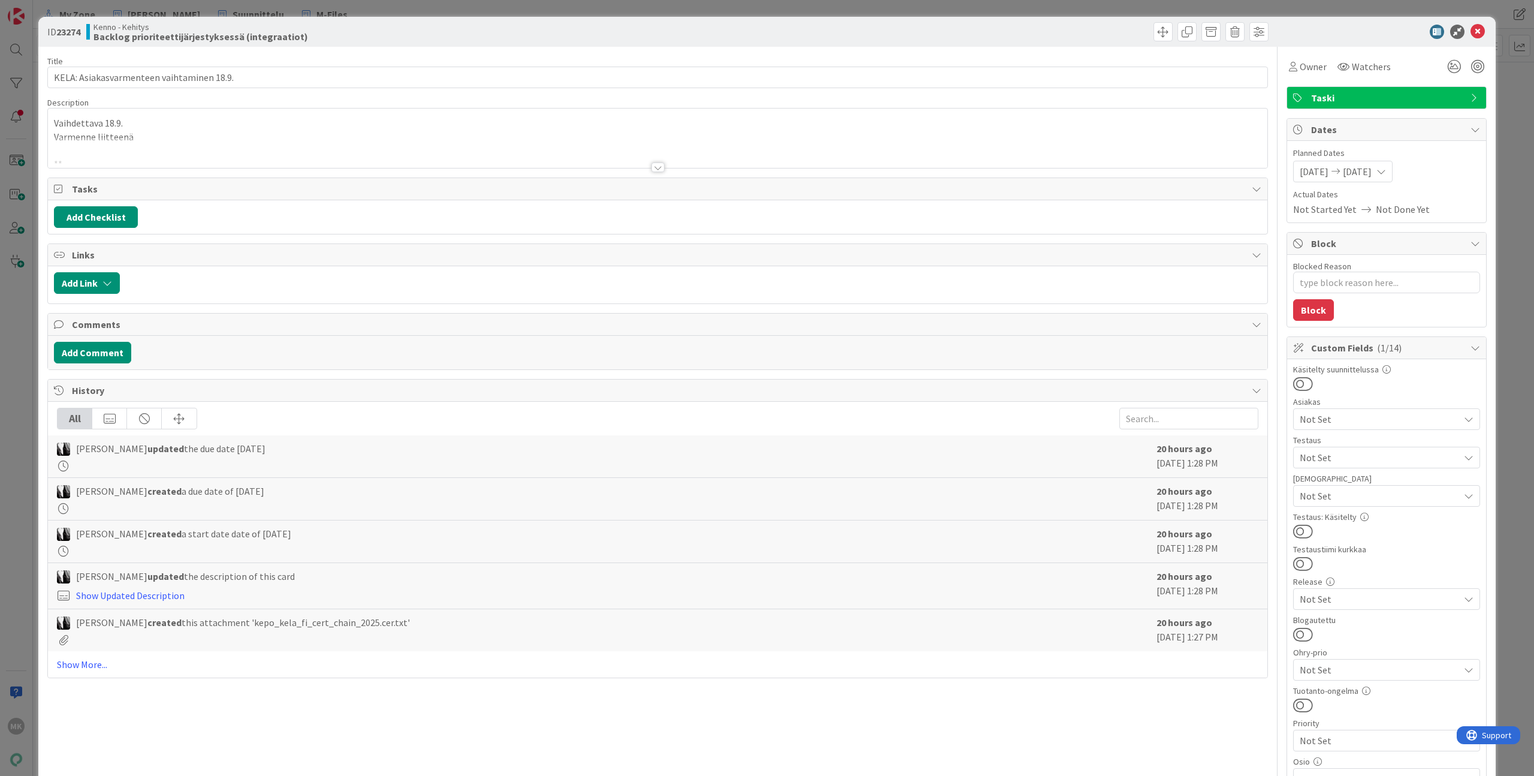
click at [156, 12] on div "ID 23274 Kenno - Kehitys Backlog prioriteettijärjestyksessä (integraatiot) Titl…" at bounding box center [767, 388] width 1534 height 776
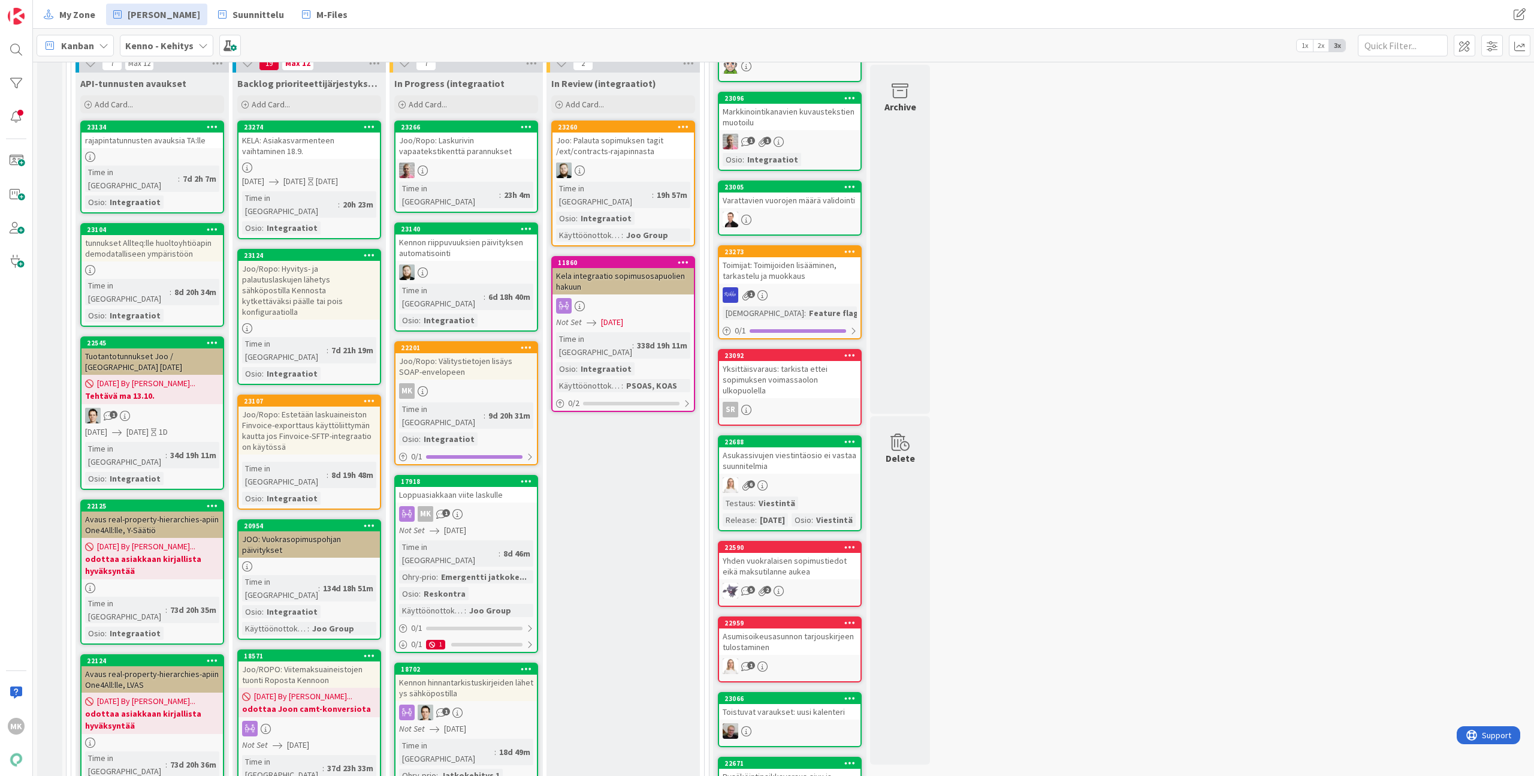
scroll to position [421, 0]
